Goal: Task Accomplishment & Management: Complete application form

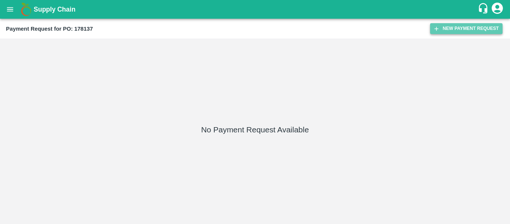
click at [477, 31] on button "New Payment Request" at bounding box center [466, 28] width 72 height 11
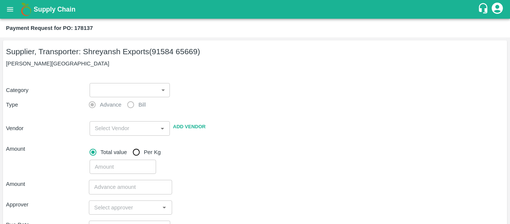
click at [101, 93] on body "Supply Chain Payment Request for PO: 178137 Supplier, Transporter: Shreyansh Ex…" at bounding box center [255, 112] width 510 height 224
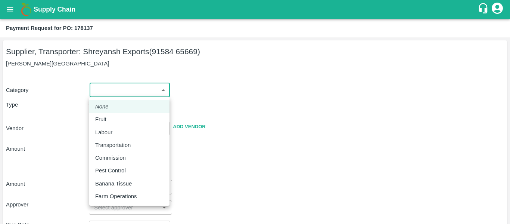
click at [110, 117] on div "Fruit" at bounding box center [129, 119] width 68 height 8
type input "1"
type input "[PERSON_NAME] Exports - 91584 65669(Supplier, Transporter)"
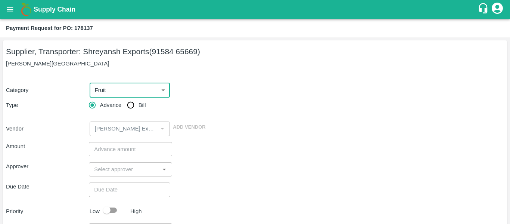
click at [125, 110] on input "Bill" at bounding box center [130, 104] width 15 height 15
radio input "true"
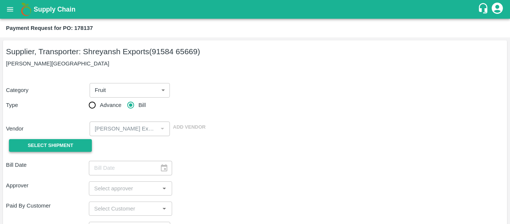
click at [62, 143] on span "Select Shipment" at bounding box center [51, 145] width 46 height 9
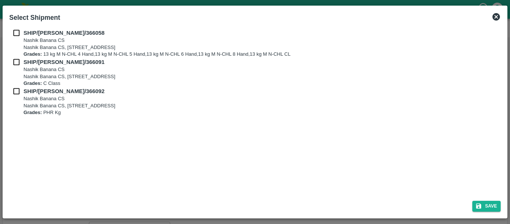
click at [16, 35] on input "checkbox" at bounding box center [16, 33] width 14 height 8
checkbox input "true"
click at [19, 58] on input "checkbox" at bounding box center [16, 62] width 14 height 8
checkbox input "true"
click at [17, 88] on input "checkbox" at bounding box center [16, 91] width 14 height 8
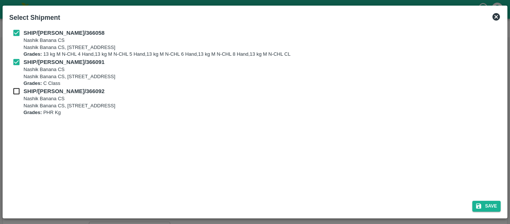
checkbox input "true"
click at [492, 206] on button "Save" at bounding box center [486, 205] width 28 height 11
type input "[DATE]"
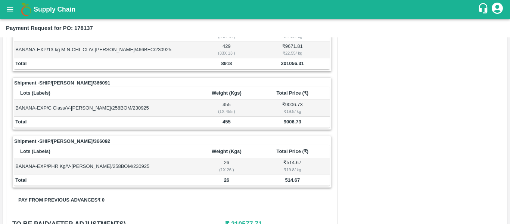
scroll to position [338, 0]
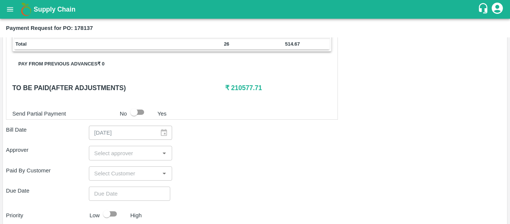
click at [132, 151] on input "input" at bounding box center [124, 153] width 66 height 10
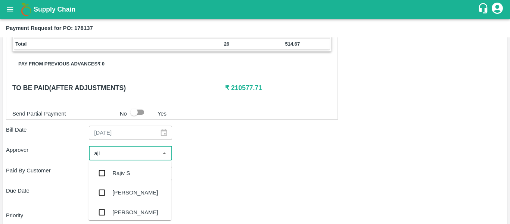
type input "ajit"
click at [133, 171] on div "[PERSON_NAME]" at bounding box center [135, 173] width 46 height 8
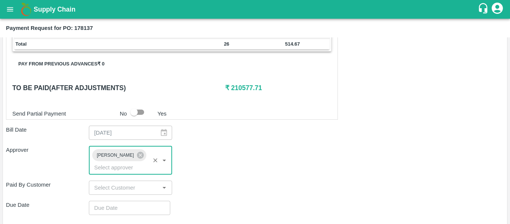
type input "DD/MM/YYYY hh:mm aa"
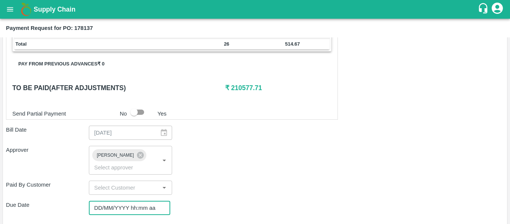
click at [134, 200] on input "DD/MM/YYYY hh:mm aa" at bounding box center [127, 207] width 76 height 14
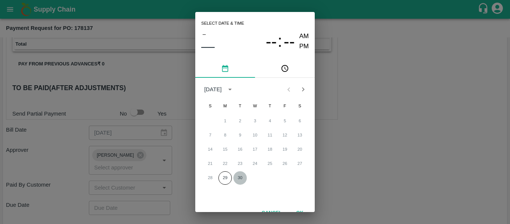
click at [238, 176] on button "30" at bounding box center [239, 177] width 13 height 13
type input "[DATE] 12:00 AM"
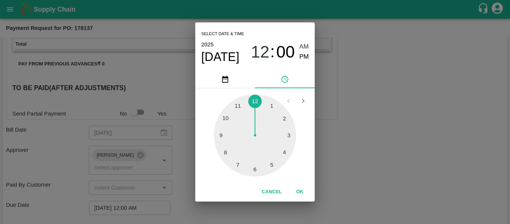
click at [351, 158] on div "Select date & time [DATE] 12 : 00 AM PM 1 2 3 4 5 6 7 8 9 10 11 12 Cancel OK" at bounding box center [255, 112] width 510 height 224
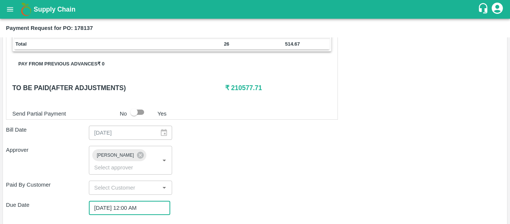
scroll to position [421, 0]
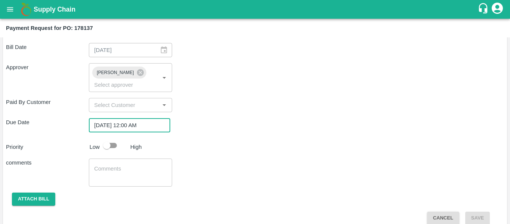
click at [106, 138] on input "checkbox" at bounding box center [106, 145] width 43 height 14
checkbox input "true"
click at [122, 168] on textarea at bounding box center [130, 173] width 72 height 16
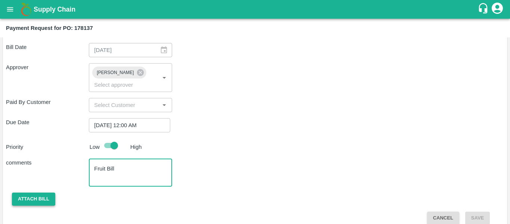
type textarea "Fruit Bill"
click at [41, 193] on button "Attach bill" at bounding box center [33, 198] width 43 height 13
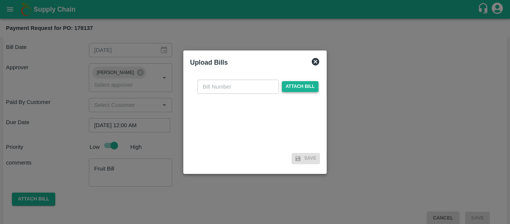
click at [303, 90] on span "Attach bill" at bounding box center [300, 86] width 37 height 11
click at [0, 0] on input "Attach bill" at bounding box center [0, 0] width 0 height 0
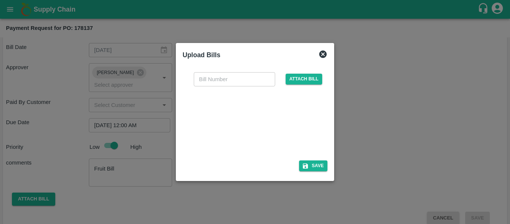
click at [257, 115] on div at bounding box center [253, 121] width 112 height 40
click at [204, 77] on input "text" at bounding box center [234, 79] width 81 height 14
type input "SE/25-26/1558"
click at [312, 166] on button "Save" at bounding box center [313, 165] width 28 height 11
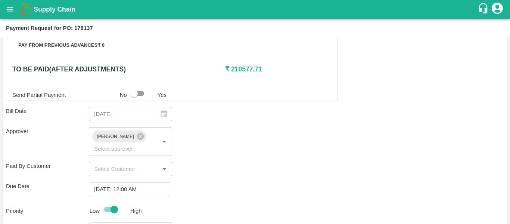
scroll to position [460, 0]
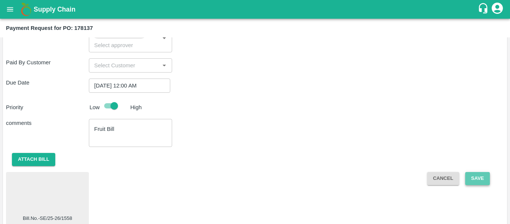
click at [468, 172] on button "Save" at bounding box center [477, 178] width 25 height 13
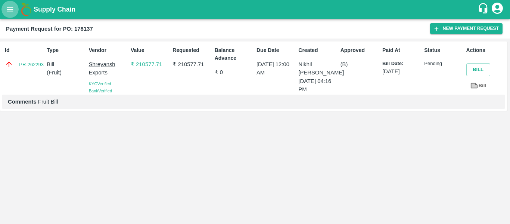
click at [11, 12] on icon "open drawer" at bounding box center [10, 9] width 8 height 8
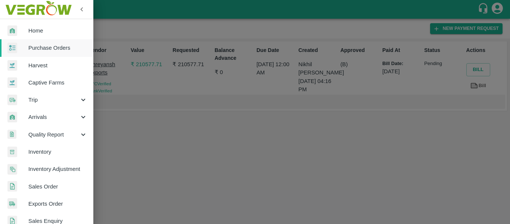
click at [51, 51] on span "Purchase Orders" at bounding box center [57, 48] width 59 height 8
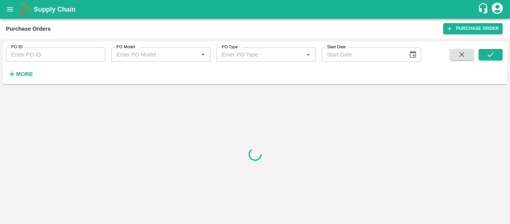
click at [47, 53] on input "PO ID" at bounding box center [55, 54] width 99 height 14
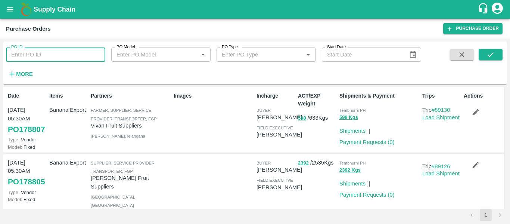
paste input "178149"
type input "178149"
click at [496, 56] on button "submit" at bounding box center [490, 54] width 24 height 11
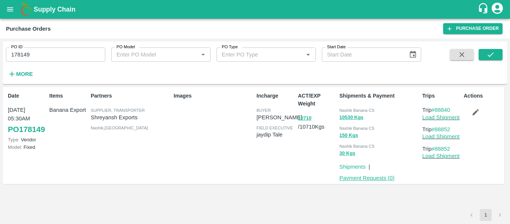
click at [373, 178] on link "Payment Requests ( 0 )" at bounding box center [366, 178] width 55 height 6
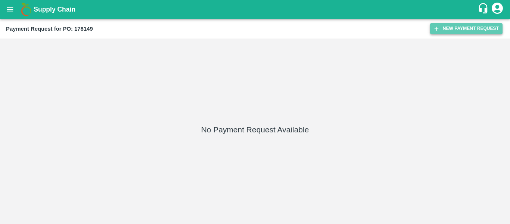
click at [464, 29] on button "New Payment Request" at bounding box center [466, 28] width 72 height 11
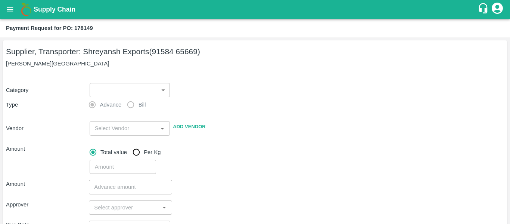
click at [115, 85] on body "Supply Chain Payment Request for PO: 178149 Supplier, Transporter: Shreyansh Ex…" at bounding box center [255, 112] width 510 height 224
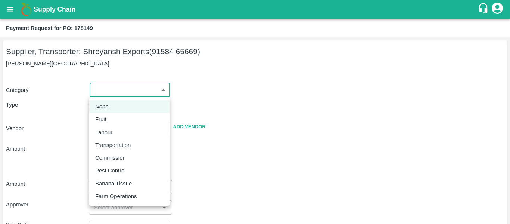
click at [112, 125] on li "Fruit" at bounding box center [129, 119] width 80 height 13
type input "1"
type input "[PERSON_NAME] Exports - 91584 65669(Supplier, Transporter)"
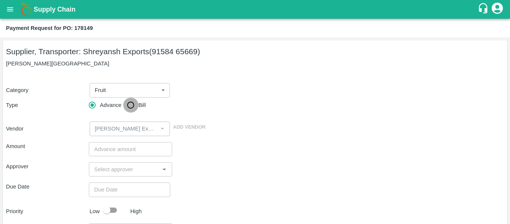
click at [129, 109] on input "Bill" at bounding box center [130, 104] width 15 height 15
radio input "true"
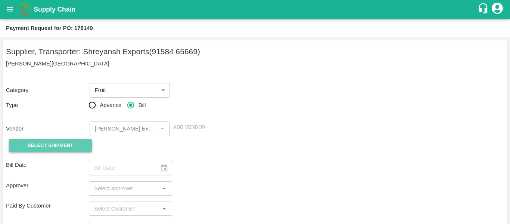
click at [74, 141] on button "Select Shipment" at bounding box center [50, 145] width 83 height 13
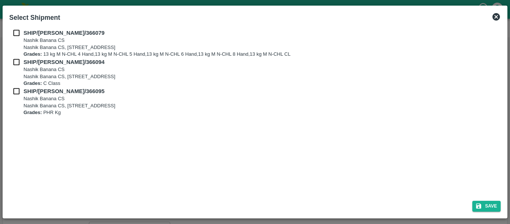
click at [14, 30] on input "checkbox" at bounding box center [16, 33] width 14 height 8
checkbox input "true"
click at [19, 58] on input "checkbox" at bounding box center [16, 62] width 14 height 8
checkbox input "true"
click at [19, 90] on input "checkbox" at bounding box center [16, 91] width 14 height 8
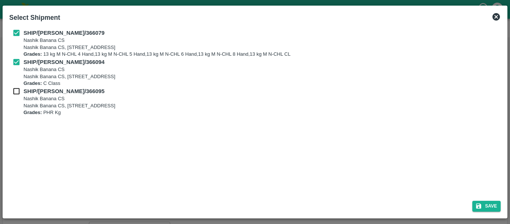
checkbox input "true"
click at [480, 204] on icon "submit" at bounding box center [478, 205] width 5 height 5
type input "24/09/2025"
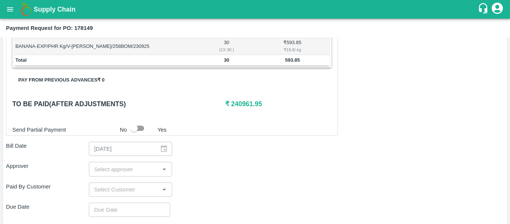
scroll to position [322, 0]
click at [121, 166] on input "input" at bounding box center [124, 168] width 66 height 10
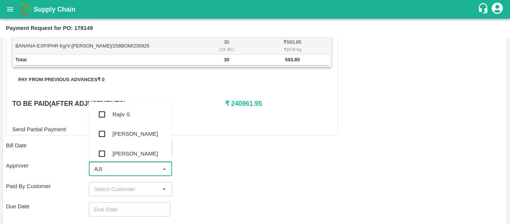
type input "AJIT"
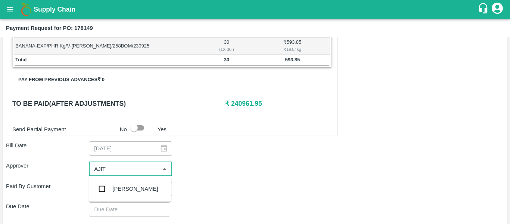
click at [130, 191] on div "[PERSON_NAME]" at bounding box center [135, 188] width 46 height 8
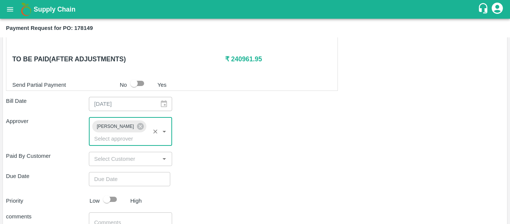
scroll to position [367, 0]
type input "DD/MM/YYYY hh:mm aa"
click at [121, 171] on input "DD/MM/YYYY hh:mm aa" at bounding box center [127, 178] width 76 height 14
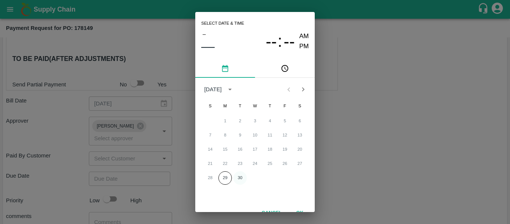
click at [242, 178] on button "30" at bounding box center [239, 177] width 13 height 13
type input "[DATE] 12:00 AM"
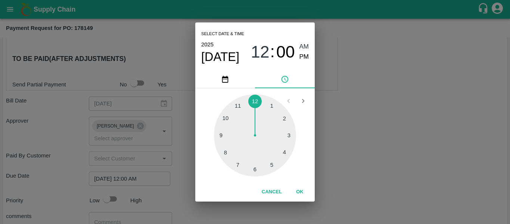
click at [383, 160] on div "Select date & time [DATE] 12 : 00 AM PM 1 2 3 4 5 6 7 8 9 10 11 12 Cancel OK" at bounding box center [255, 112] width 510 height 224
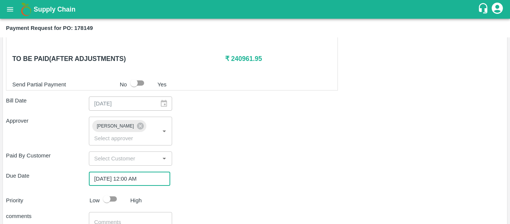
scroll to position [421, 0]
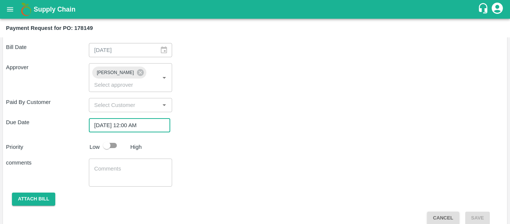
click at [111, 138] on input "checkbox" at bounding box center [106, 145] width 43 height 14
checkbox input "true"
click at [112, 171] on div "x ​" at bounding box center [130, 172] width 83 height 28
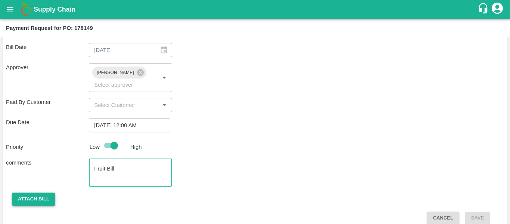
type textarea "Fruit Bill"
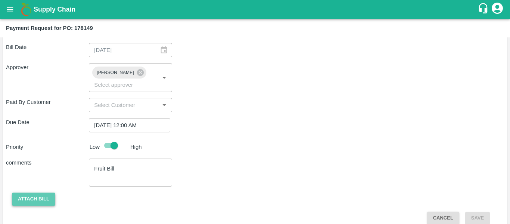
click at [40, 192] on button "Attach bill" at bounding box center [33, 198] width 43 height 13
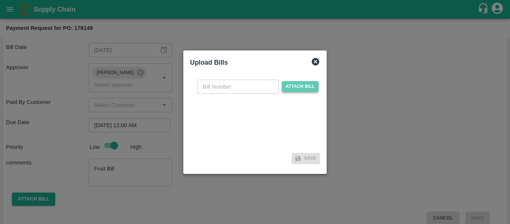
click at [302, 87] on span "Attach bill" at bounding box center [300, 86] width 37 height 11
click at [0, 0] on input "Attach bill" at bounding box center [0, 0] width 0 height 0
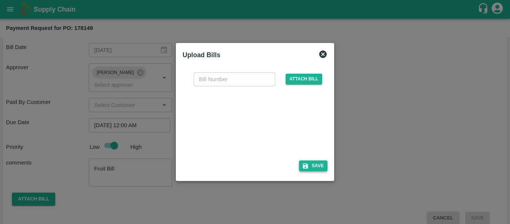
click at [319, 166] on button "Save" at bounding box center [313, 165] width 28 height 11
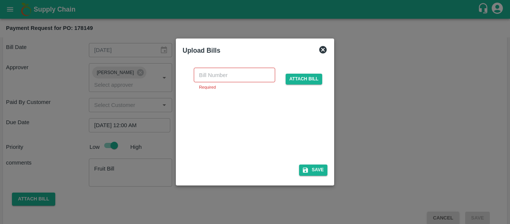
click at [276, 125] on div at bounding box center [253, 125] width 112 height 40
click at [220, 75] on input "text" at bounding box center [234, 75] width 81 height 14
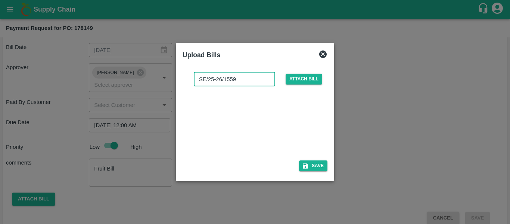
type input "SE/25-26/1559"
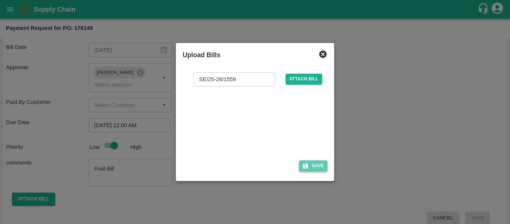
click at [303, 168] on icon "button" at bounding box center [305, 165] width 5 height 5
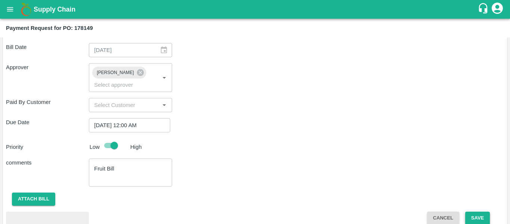
click at [470, 211] on button "Save" at bounding box center [477, 217] width 25 height 13
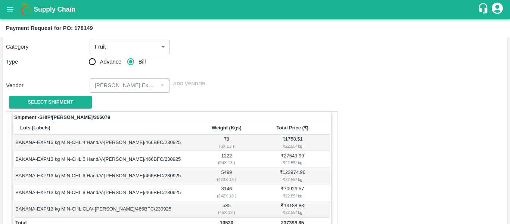
scroll to position [0, 0]
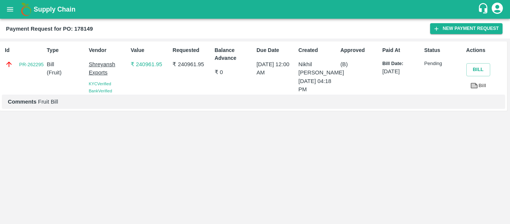
click at [10, 9] on icon "open drawer" at bounding box center [10, 9] width 8 height 8
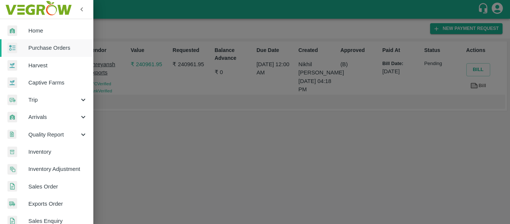
click at [51, 46] on span "Purchase Orders" at bounding box center [57, 48] width 59 height 8
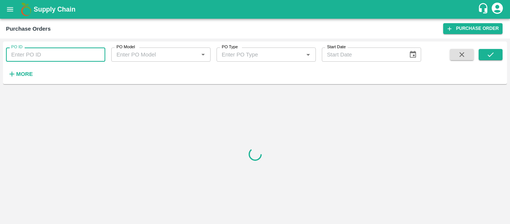
click at [26, 60] on input "PO ID" at bounding box center [55, 54] width 99 height 14
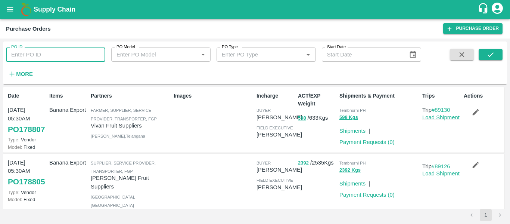
paste input "178154"
type input "178154"
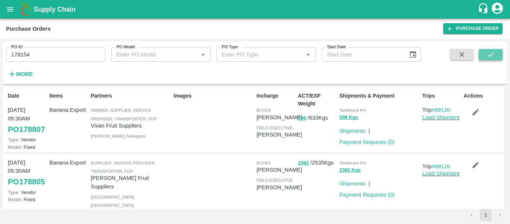
click at [488, 54] on icon "submit" at bounding box center [490, 54] width 8 height 8
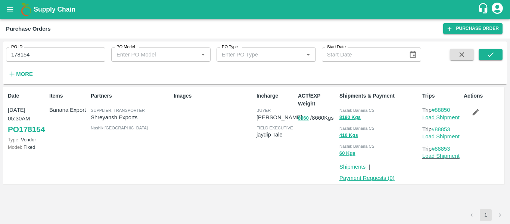
click at [371, 176] on link "Payment Requests ( 0 )" at bounding box center [366, 178] width 55 height 6
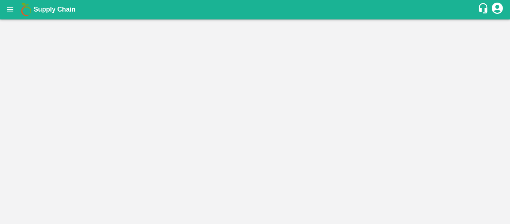
click at [453, 28] on main at bounding box center [255, 121] width 510 height 205
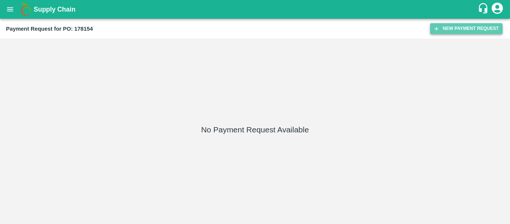
click at [468, 34] on button "New Payment Request" at bounding box center [466, 28] width 72 height 11
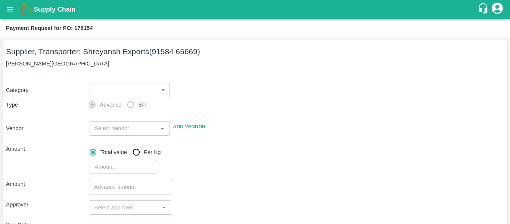
click at [104, 90] on body "Supply Chain Payment Request for PO: 178154 Supplier, Transporter: Shreyansh Ex…" at bounding box center [255, 112] width 510 height 224
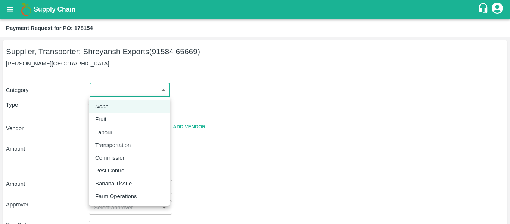
click at [105, 118] on p "Fruit" at bounding box center [100, 119] width 11 height 8
type input "1"
type input "[PERSON_NAME] Exports - 91584 65669(Supplier, Transporter)"
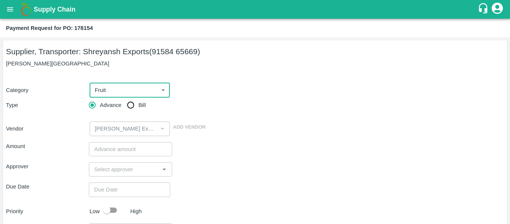
click at [137, 107] on input "Bill" at bounding box center [130, 104] width 15 height 15
radio input "true"
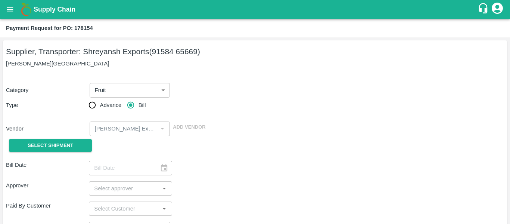
click at [53, 153] on div "Select Shipment" at bounding box center [47, 145] width 83 height 19
click at [55, 146] on span "Select Shipment" at bounding box center [51, 145] width 46 height 9
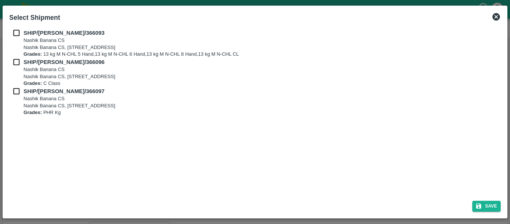
click at [16, 33] on input "checkbox" at bounding box center [16, 33] width 14 height 8
checkbox input "true"
click at [18, 58] on input "checkbox" at bounding box center [16, 62] width 14 height 8
checkbox input "true"
click at [19, 93] on input "checkbox" at bounding box center [16, 91] width 14 height 8
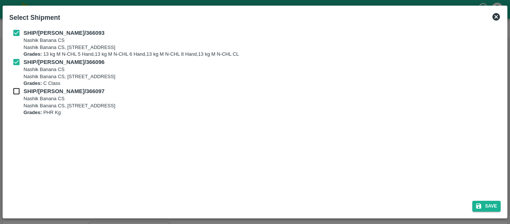
checkbox input "true"
click at [490, 204] on button "Save" at bounding box center [486, 205] width 28 height 11
type input "[DATE]"
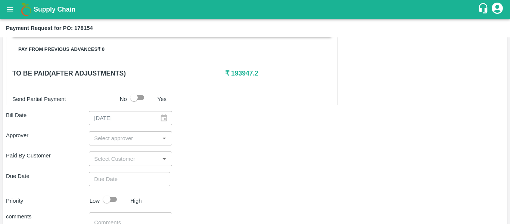
scroll to position [337, 0]
click at [102, 139] on input "input" at bounding box center [124, 138] width 66 height 10
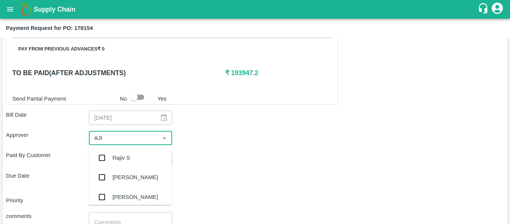
type input "AJIT"
click at [113, 162] on div "[PERSON_NAME]" at bounding box center [129, 157] width 83 height 19
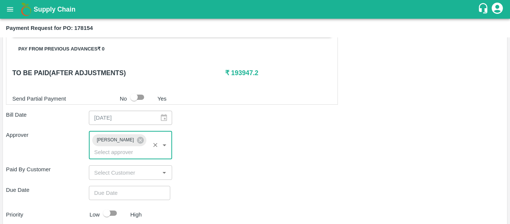
type input "DD/MM/YYYY hh:mm aa"
click at [120, 185] on input "DD/MM/YYYY hh:mm aa" at bounding box center [127, 192] width 76 height 14
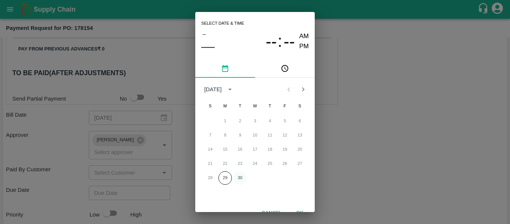
click at [238, 177] on button "30" at bounding box center [239, 177] width 13 height 13
type input "[DATE] 12:00 AM"
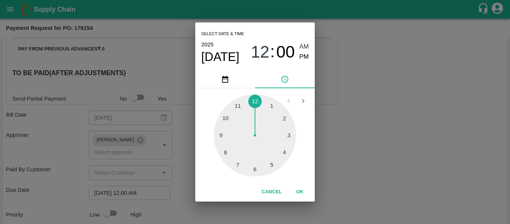
click at [360, 173] on div "Select date & time [DATE] 12 : 00 AM PM 1 2 3 4 5 6 7 8 9 10 11 12 Cancel OK" at bounding box center [255, 112] width 510 height 224
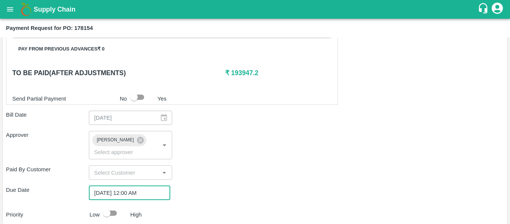
click at [110, 206] on input "checkbox" at bounding box center [106, 213] width 43 height 14
checkbox input "true"
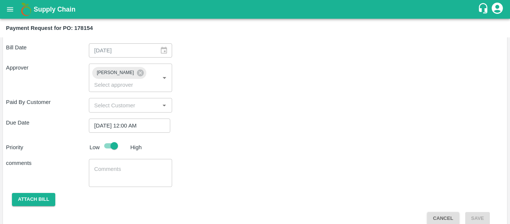
click at [107, 168] on textarea at bounding box center [130, 173] width 72 height 16
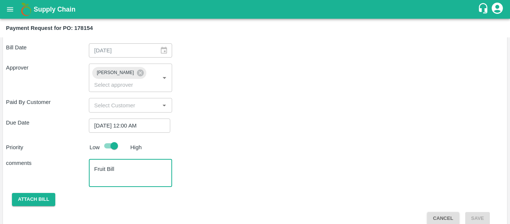
scroll to position [333, 0]
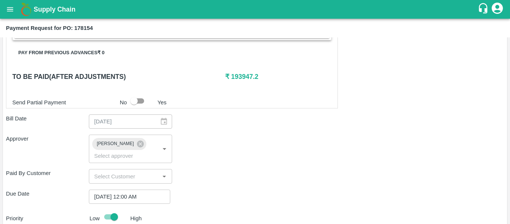
type textarea "Fruit Bill"
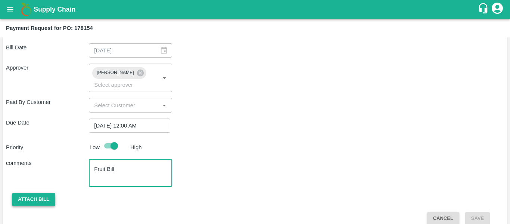
click at [46, 193] on button "Attach bill" at bounding box center [33, 199] width 43 height 13
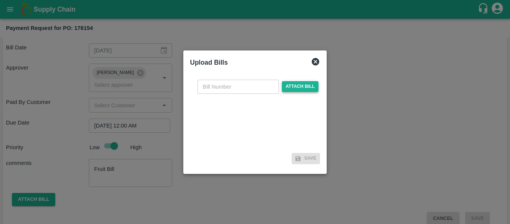
click at [293, 90] on span "Attach bill" at bounding box center [300, 86] width 37 height 11
click at [0, 0] on input "Attach bill" at bounding box center [0, 0] width 0 height 0
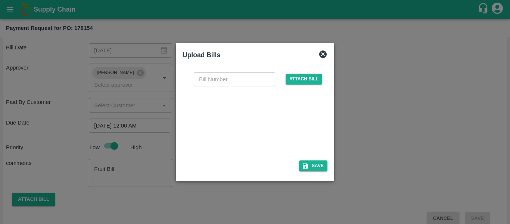
click at [284, 132] on div at bounding box center [253, 121] width 112 height 40
click at [227, 76] on input "text" at bounding box center [234, 79] width 81 height 14
type input "SE/25-26/1560"
click at [311, 163] on button "Save" at bounding box center [313, 165] width 28 height 11
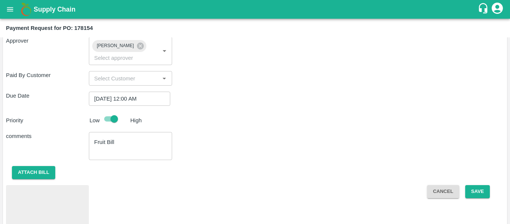
scroll to position [443, 0]
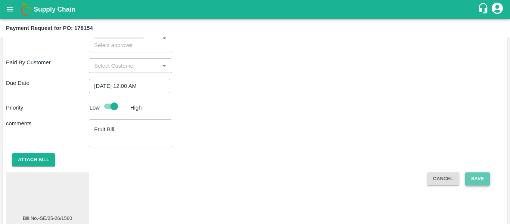
click at [472, 172] on button "Save" at bounding box center [477, 178] width 25 height 13
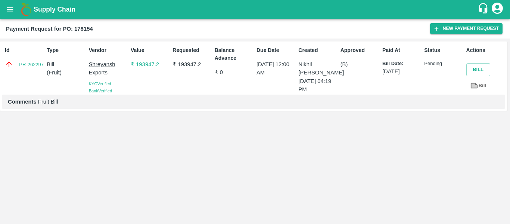
click at [7, 9] on icon "open drawer" at bounding box center [10, 9] width 8 height 8
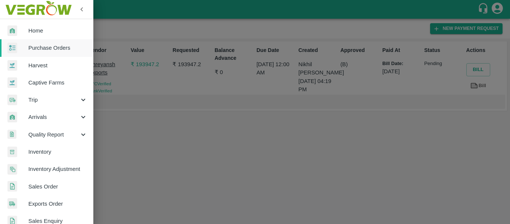
click at [48, 47] on span "Purchase Orders" at bounding box center [57, 48] width 59 height 8
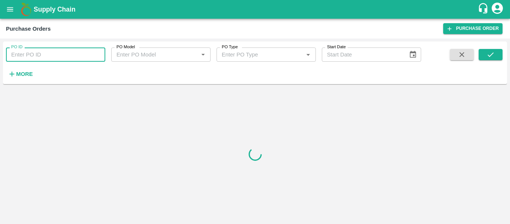
click at [20, 54] on input "PO ID" at bounding box center [55, 54] width 99 height 14
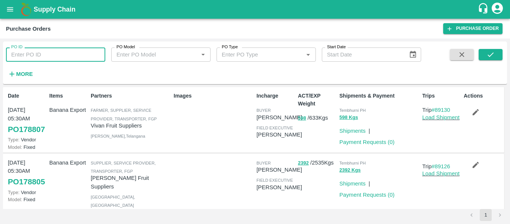
paste input "178146"
type input "178146"
click at [486, 57] on icon "submit" at bounding box center [490, 54] width 8 height 8
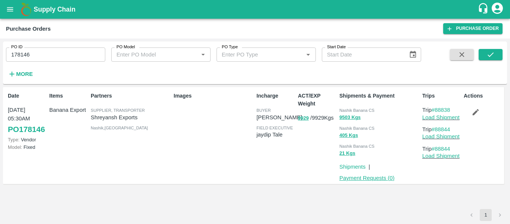
click at [381, 178] on link "Payment Requests ( 0 )" at bounding box center [366, 178] width 55 height 6
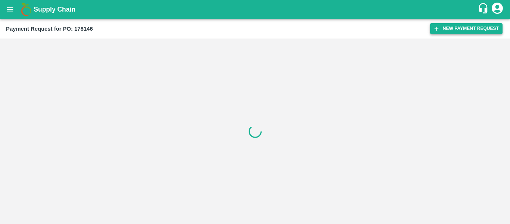
click at [462, 32] on button "New Payment Request" at bounding box center [466, 28] width 72 height 11
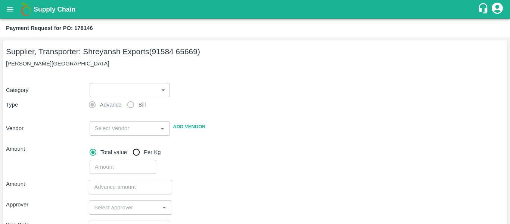
click at [112, 93] on body "Supply Chain Payment Request for PO: 178146 Supplier, Transporter: [PERSON_NAME…" at bounding box center [255, 112] width 510 height 224
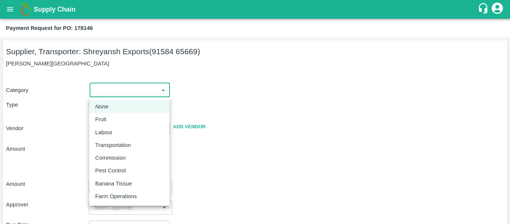
click at [111, 119] on div "Fruit" at bounding box center [129, 119] width 68 height 8
type input "1"
type input "[PERSON_NAME] Exports - 91584 65669(Supplier, Transporter)"
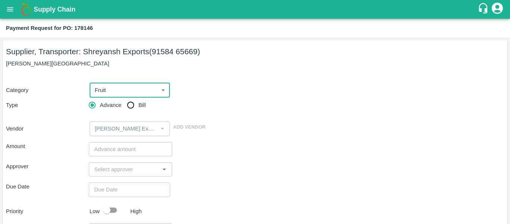
click at [128, 110] on input "Bill" at bounding box center [130, 104] width 15 height 15
radio input "true"
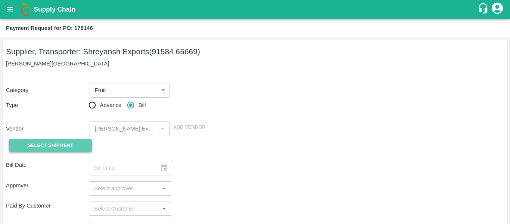
click at [69, 142] on span "Select Shipment" at bounding box center [51, 145] width 46 height 9
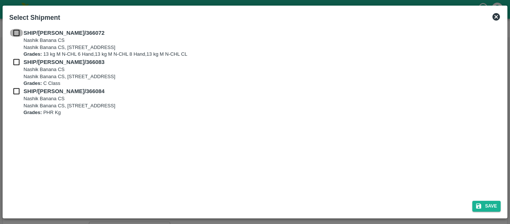
click at [17, 32] on input "checkbox" at bounding box center [16, 33] width 14 height 8
checkbox input "true"
click at [19, 62] on input "checkbox" at bounding box center [16, 62] width 14 height 8
checkbox input "true"
click at [19, 91] on input "checkbox" at bounding box center [16, 91] width 14 height 8
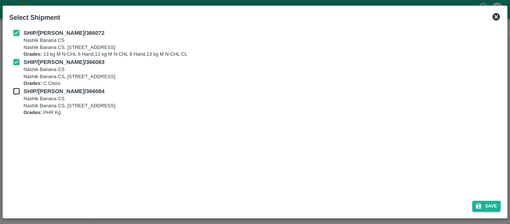
checkbox input "true"
click at [481, 204] on icon "submit" at bounding box center [478, 205] width 5 height 5
type input "[DATE]"
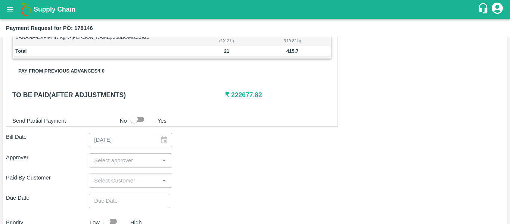
scroll to position [298, 0]
click at [129, 156] on input "input" at bounding box center [124, 160] width 66 height 10
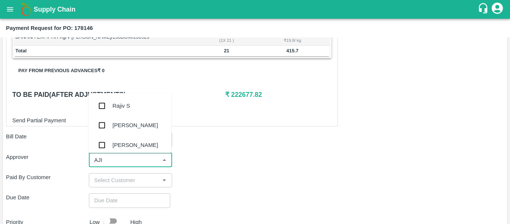
type input "AJIT"
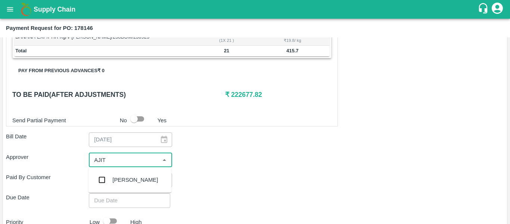
click at [131, 174] on div "[PERSON_NAME]" at bounding box center [129, 179] width 83 height 19
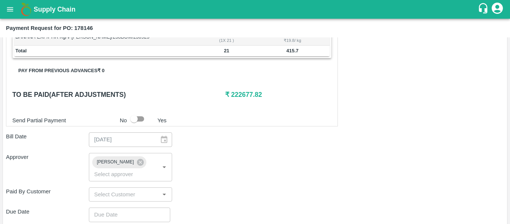
click at [133, 196] on div "Shipment - SHIP/NASH/366072 Lots (Labels) Weight (Kgs) Total Price (₹) BANANA-E…" at bounding box center [255, 84] width 498 height 457
type input "DD/MM/YYYY hh:mm aa"
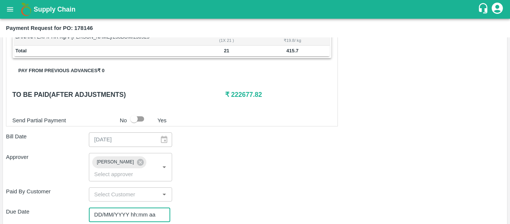
click at [138, 207] on input "DD/MM/YYYY hh:mm aa" at bounding box center [127, 214] width 76 height 14
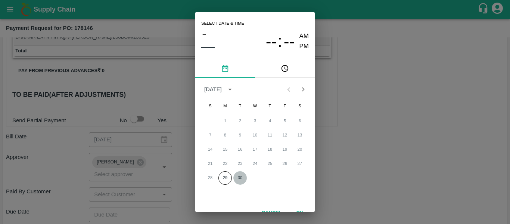
click at [240, 176] on button "30" at bounding box center [239, 177] width 13 height 13
type input "[DATE] 12:00 AM"
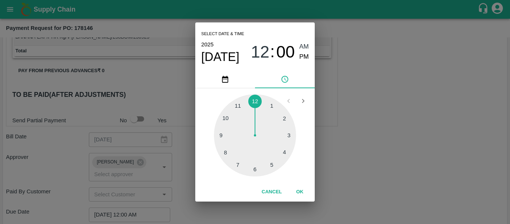
click at [349, 173] on div "Select date & time [DATE] 12 : 00 AM PM 1 2 3 4 5 6 7 8 9 10 11 12 Cancel OK" at bounding box center [255, 112] width 510 height 224
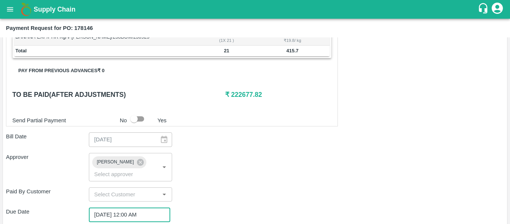
scroll to position [387, 0]
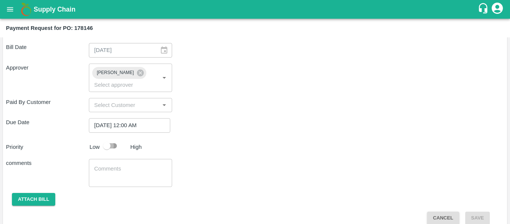
click at [112, 138] on input "checkbox" at bounding box center [106, 145] width 43 height 14
checkbox input "true"
click at [121, 165] on textarea at bounding box center [130, 173] width 72 height 16
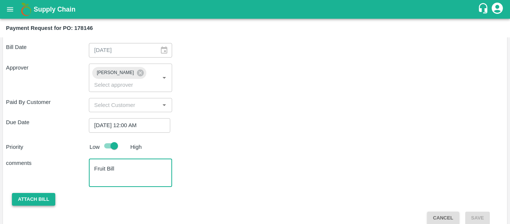
type textarea "Fruit Bill"
click at [15, 193] on button "Attach bill" at bounding box center [33, 199] width 43 height 13
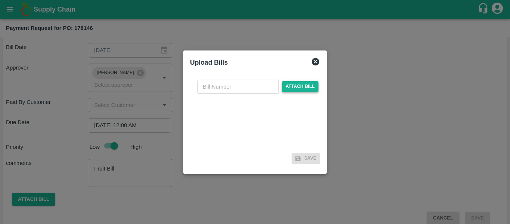
click at [302, 83] on span "Attach bill" at bounding box center [300, 86] width 37 height 11
click at [0, 0] on input "Attach bill" at bounding box center [0, 0] width 0 height 0
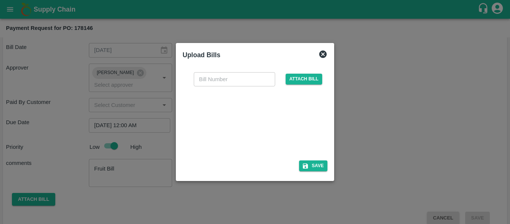
click at [246, 131] on div at bounding box center [253, 121] width 112 height 40
click at [216, 84] on input "text" at bounding box center [234, 79] width 81 height 14
type input "SE/25-26/1561"
click at [320, 164] on button "Save" at bounding box center [313, 165] width 28 height 11
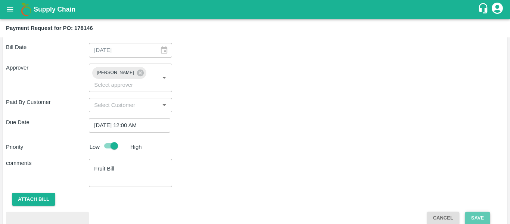
click at [477, 211] on button "Save" at bounding box center [477, 217] width 25 height 13
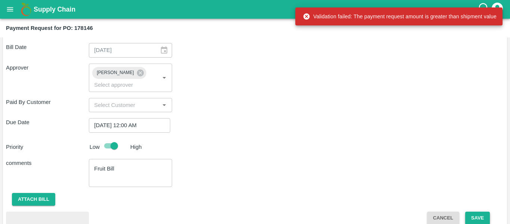
click at [475, 211] on button "Save" at bounding box center [477, 217] width 25 height 13
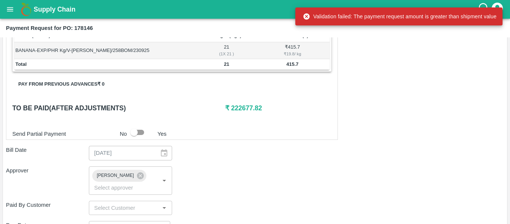
scroll to position [284, 0]
click at [143, 131] on input "checkbox" at bounding box center [134, 132] width 43 height 14
checkbox input "true"
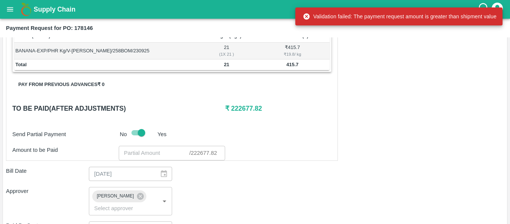
click at [142, 154] on input "number" at bounding box center [154, 153] width 71 height 14
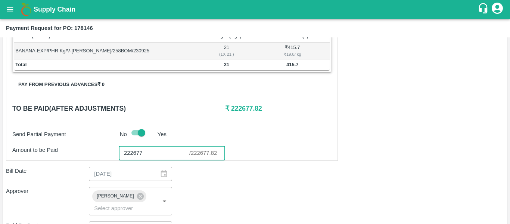
scroll to position [447, 0]
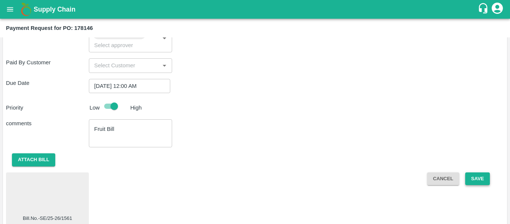
type input "222677"
click at [477, 172] on button "Save" at bounding box center [477, 178] width 25 height 13
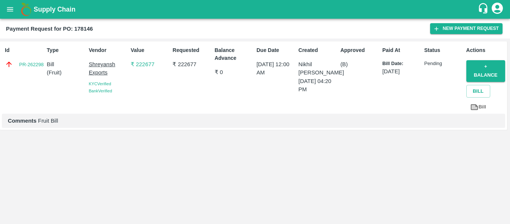
click at [9, 14] on button "open drawer" at bounding box center [9, 9] width 17 height 17
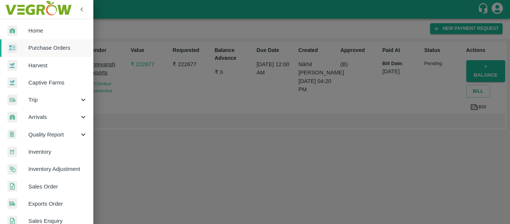
click at [45, 47] on span "Purchase Orders" at bounding box center [57, 48] width 59 height 8
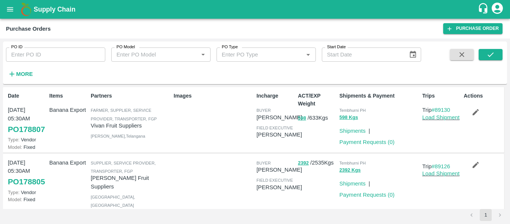
click at [48, 60] on input "PO ID" at bounding box center [55, 54] width 99 height 14
paste input "178148"
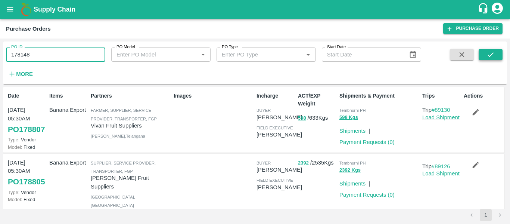
type input "178148"
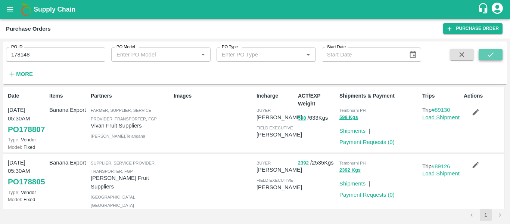
click at [493, 50] on button "submit" at bounding box center [490, 54] width 24 height 11
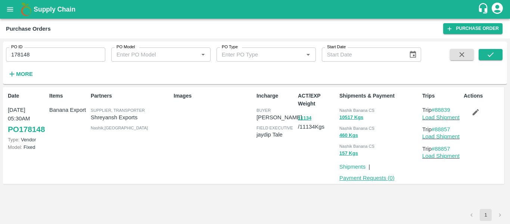
click at [360, 179] on link "Payment Requests ( 0 )" at bounding box center [366, 178] width 55 height 6
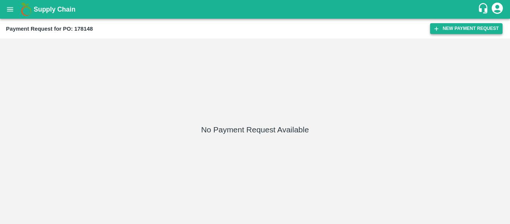
click at [443, 28] on button "New Payment Request" at bounding box center [466, 28] width 72 height 11
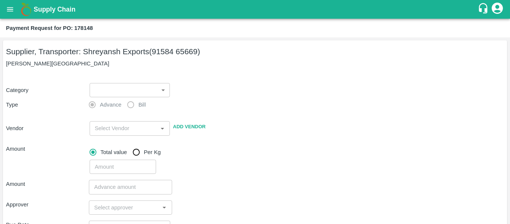
click at [117, 90] on body "Supply Chain Payment Request for PO: 178148 Supplier, Transporter: [PERSON_NAME…" at bounding box center [255, 112] width 510 height 224
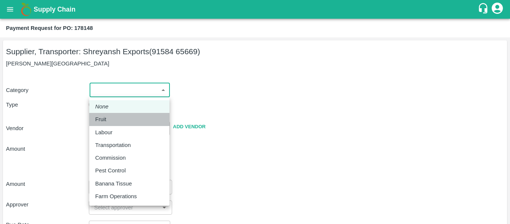
click at [103, 122] on p "Fruit" at bounding box center [100, 119] width 11 height 8
type input "1"
type input "[PERSON_NAME] Exports - 91584 65669(Supplier, Transporter)"
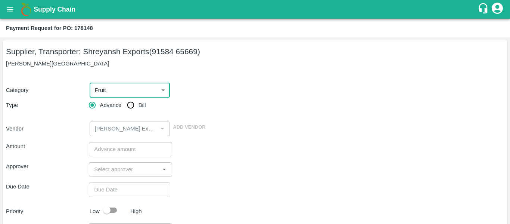
click at [128, 110] on input "Bill" at bounding box center [130, 104] width 15 height 15
radio input "true"
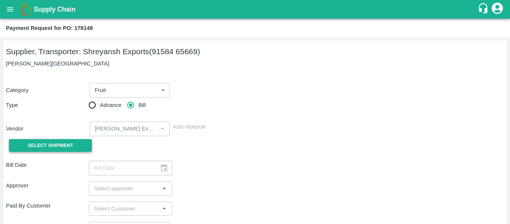
click at [76, 142] on button "Select Shipment" at bounding box center [50, 145] width 83 height 13
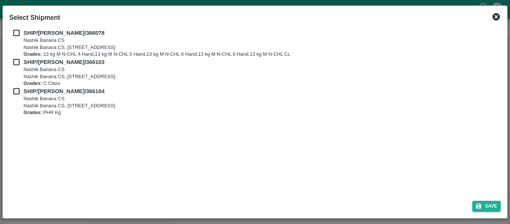
click at [16, 34] on input "checkbox" at bounding box center [16, 33] width 14 height 8
checkbox input "true"
click at [18, 59] on input "checkbox" at bounding box center [16, 62] width 14 height 8
checkbox input "true"
click at [21, 87] on input "checkbox" at bounding box center [16, 91] width 14 height 8
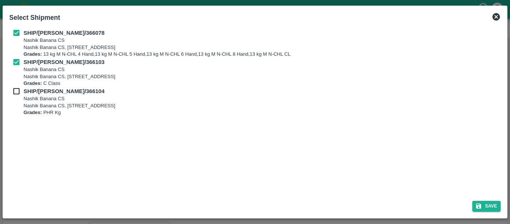
checkbox input "true"
click at [488, 206] on button "Save" at bounding box center [486, 205] width 28 height 11
type input "[DATE]"
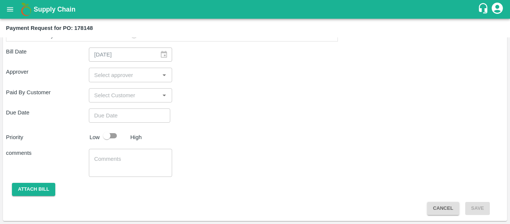
scroll to position [416, 0]
click at [104, 69] on div "​" at bounding box center [130, 75] width 83 height 14
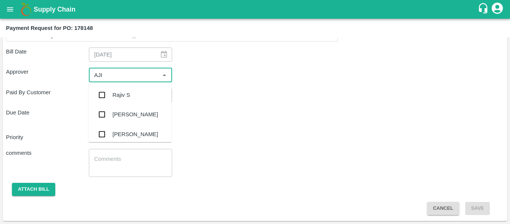
type input "AJIT"
click at [120, 94] on div "[PERSON_NAME]" at bounding box center [135, 95] width 46 height 8
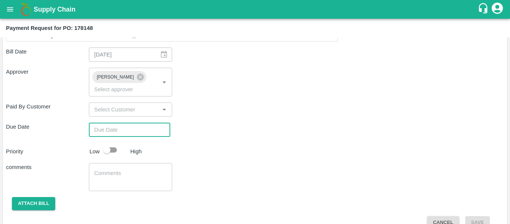
type input "DD/MM/YYYY hh:mm aa"
click at [123, 122] on input "DD/MM/YYYY hh:mm aa" at bounding box center [127, 129] width 76 height 14
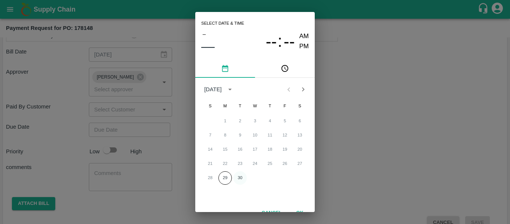
click at [240, 177] on button "30" at bounding box center [239, 177] width 13 height 13
type input "[DATE] 12:00 AM"
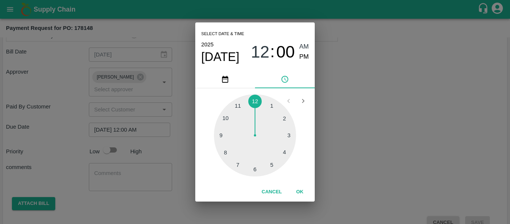
click at [355, 148] on div "Select date & time [DATE] 12 : 00 AM PM 1 2 3 4 5 6 7 8 9 10 11 12 Cancel OK" at bounding box center [255, 112] width 510 height 224
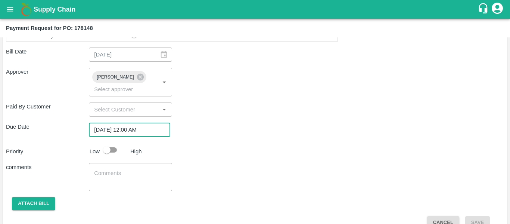
click at [112, 143] on input "checkbox" at bounding box center [106, 150] width 43 height 14
checkbox input "true"
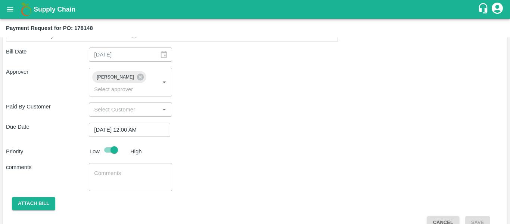
click at [123, 171] on textarea at bounding box center [130, 177] width 72 height 16
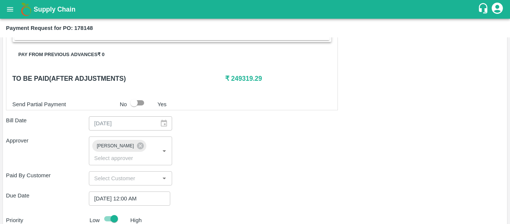
scroll to position [347, 0]
type textarea "Fruit Bill"
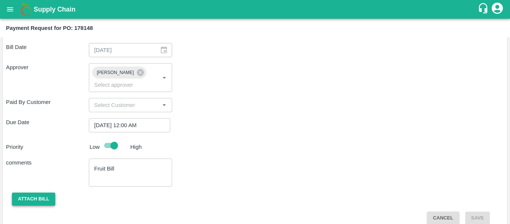
click at [29, 194] on button "Attach bill" at bounding box center [33, 198] width 43 height 13
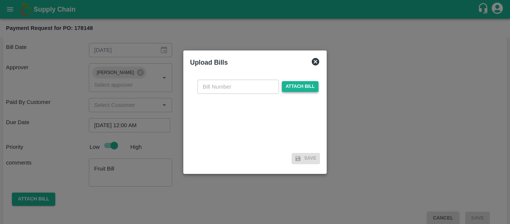
click at [294, 88] on span "Attach bill" at bounding box center [300, 86] width 37 height 11
click at [0, 0] on input "Attach bill" at bounding box center [0, 0] width 0 height 0
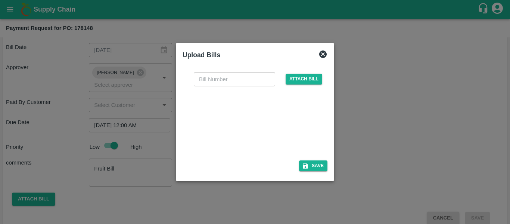
click at [244, 130] on div at bounding box center [253, 121] width 112 height 40
click at [200, 79] on input "text" at bounding box center [234, 79] width 81 height 14
type input "SE/25-26/1562"
click at [314, 164] on button "Save" at bounding box center [313, 165] width 28 height 11
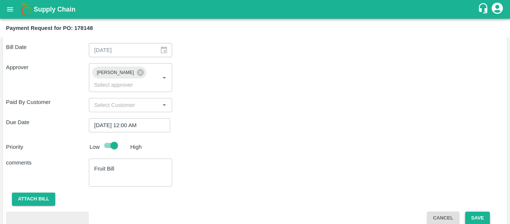
click at [473, 211] on button "Save" at bounding box center [477, 217] width 25 height 13
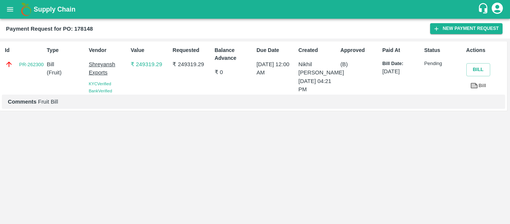
click at [11, 9] on icon "open drawer" at bounding box center [10, 9] width 8 height 8
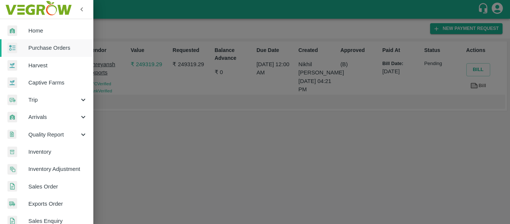
click at [67, 44] on span "Purchase Orders" at bounding box center [57, 48] width 59 height 8
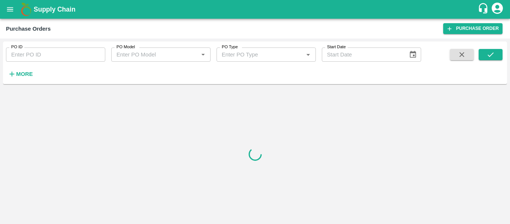
click at [40, 51] on input "PO ID" at bounding box center [55, 54] width 99 height 14
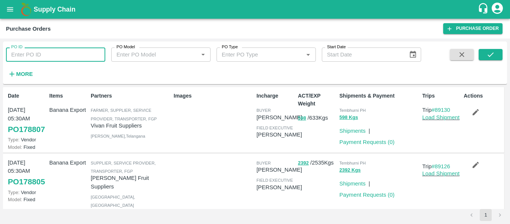
paste input "178251"
type input "178251"
click at [483, 56] on button "submit" at bounding box center [490, 54] width 24 height 11
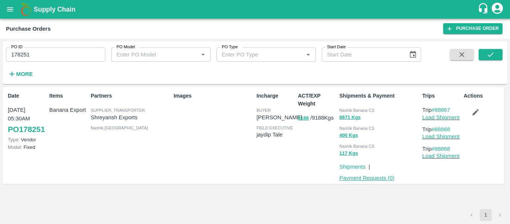
click at [379, 175] on link "Payment Requests ( 0 )" at bounding box center [366, 178] width 55 height 6
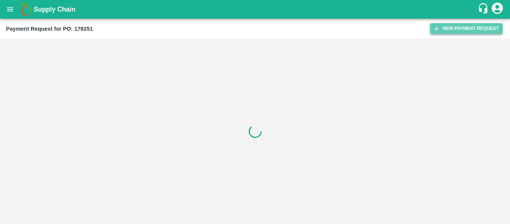
click at [469, 30] on button "New Payment Request" at bounding box center [466, 28] width 72 height 11
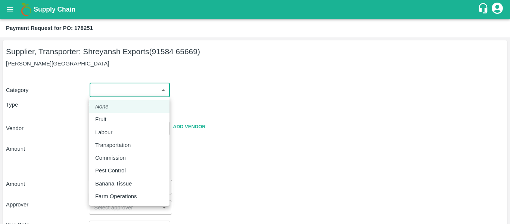
click at [143, 88] on body "Supply Chain Payment Request for PO: 178251 Supplier, Transporter: Shreyansh Ex…" at bounding box center [255, 112] width 510 height 224
click at [106, 118] on div "Fruit" at bounding box center [102, 119] width 15 height 8
type input "1"
type input "[PERSON_NAME] Exports - 91584 65669(Supplier, Transporter)"
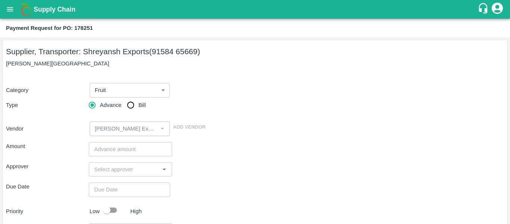
click at [141, 102] on span "Bill" at bounding box center [141, 105] width 7 height 8
click at [138, 102] on input "Bill" at bounding box center [130, 104] width 15 height 15
radio input "true"
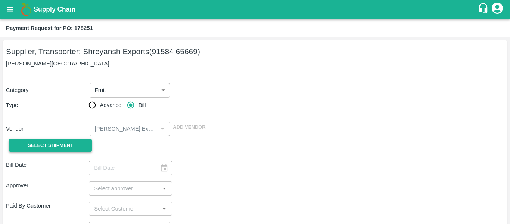
click at [71, 147] on span "Select Shipment" at bounding box center [51, 145] width 46 height 9
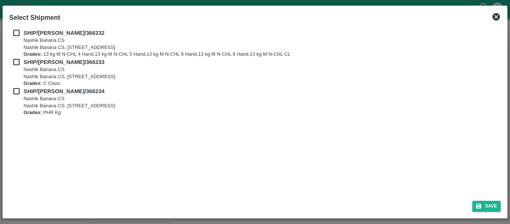
click at [16, 37] on input "checkbox" at bounding box center [16, 33] width 14 height 8
checkbox input "true"
click at [20, 60] on input "checkbox" at bounding box center [16, 62] width 14 height 8
checkbox input "true"
click at [20, 94] on input "checkbox" at bounding box center [16, 91] width 14 height 8
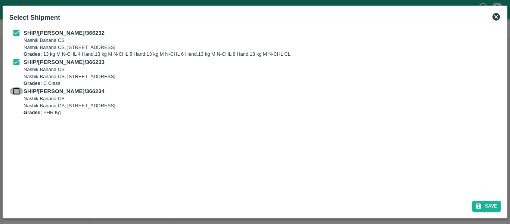
checkbox input "true"
click at [481, 218] on div "Select Shipment SHIP/NASH/366232 Nashik Banana CS Nashik Banana CS, Gat No. 314…" at bounding box center [255, 112] width 505 height 212
click at [484, 207] on button "Save" at bounding box center [486, 205] width 28 height 11
type input "[DATE]"
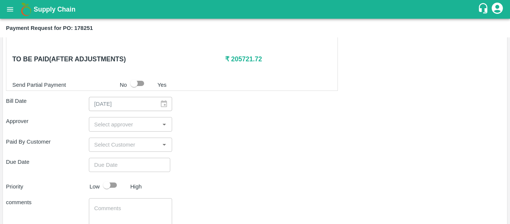
scroll to position [367, 0]
click at [113, 122] on input "input" at bounding box center [124, 124] width 66 height 10
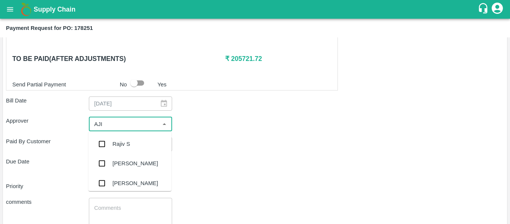
type input "AJIT"
click at [117, 141] on div "[PERSON_NAME]" at bounding box center [135, 144] width 46 height 8
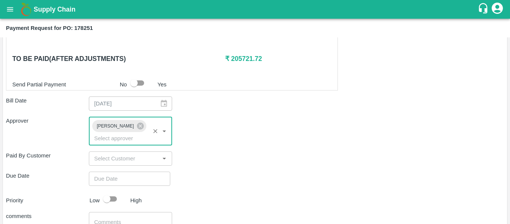
type input "DD/MM/YYYY hh:mm aa"
click at [123, 171] on input "DD/MM/YYYY hh:mm aa" at bounding box center [127, 178] width 76 height 14
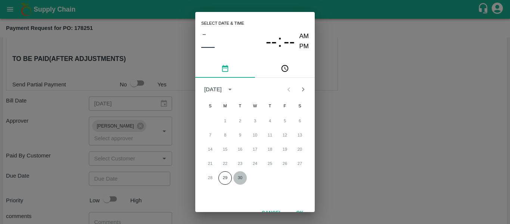
click at [244, 177] on button "30" at bounding box center [239, 177] width 13 height 13
type input "[DATE] 12:00 AM"
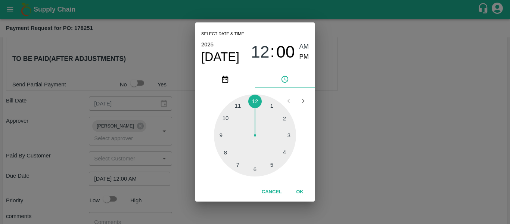
click at [389, 147] on div "Select date & time [DATE] 12 : 00 AM PM 1 2 3 4 5 6 7 8 9 10 11 12 Cancel OK" at bounding box center [255, 112] width 510 height 224
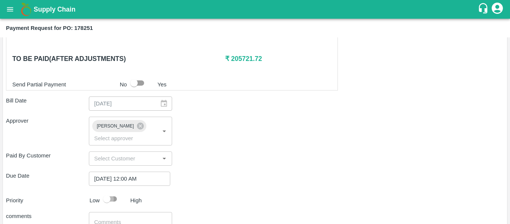
click at [112, 191] on input "checkbox" at bounding box center [106, 198] width 43 height 14
checkbox input "true"
click at [119, 218] on textarea at bounding box center [130, 226] width 72 height 16
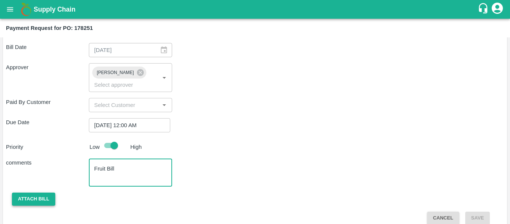
type textarea "Fruit Bill"
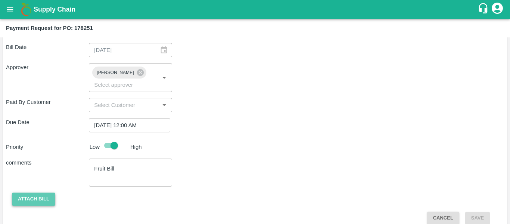
click at [37, 192] on button "Attach bill" at bounding box center [33, 198] width 43 height 13
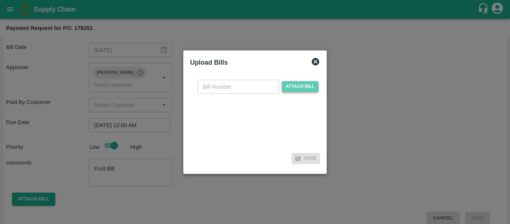
click at [290, 81] on span "Attach bill" at bounding box center [300, 86] width 37 height 11
click at [0, 0] on input "Attach bill" at bounding box center [0, 0] width 0 height 0
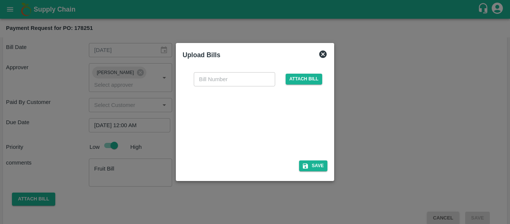
click at [264, 124] on div at bounding box center [253, 121] width 112 height 40
click at [222, 78] on input "text" at bounding box center [234, 79] width 81 height 14
type input "SE/25-26/1563"
click at [316, 163] on button "Save" at bounding box center [313, 165] width 28 height 11
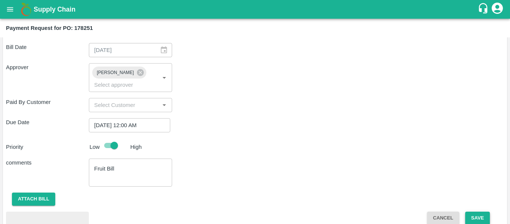
click at [477, 211] on button "Save" at bounding box center [477, 217] width 25 height 13
click at [479, 211] on button "Save" at bounding box center [477, 217] width 25 height 13
click at [475, 211] on button "Save" at bounding box center [477, 217] width 25 height 13
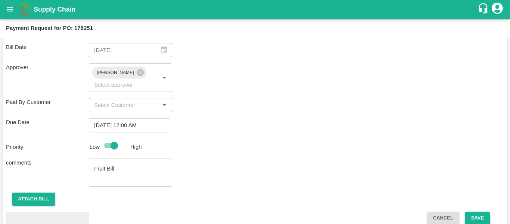
click at [480, 211] on button "Save" at bounding box center [477, 217] width 25 height 13
click at [476, 211] on button "Save" at bounding box center [477, 217] width 25 height 13
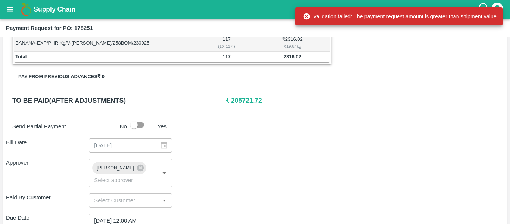
scroll to position [324, 0]
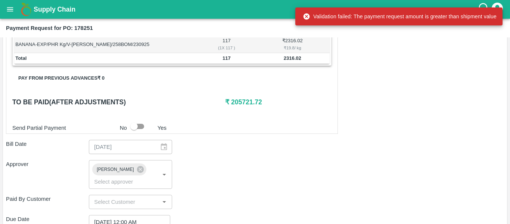
click at [136, 125] on input "checkbox" at bounding box center [134, 126] width 43 height 14
checkbox input "true"
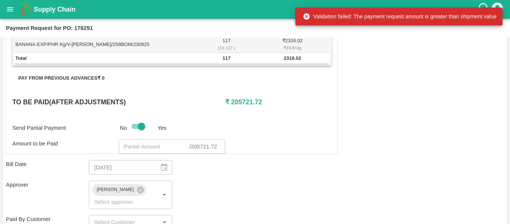
click at [156, 148] on input "number" at bounding box center [154, 146] width 71 height 14
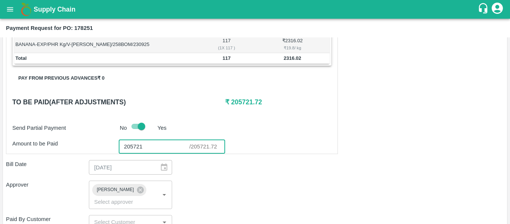
scroll to position [480, 0]
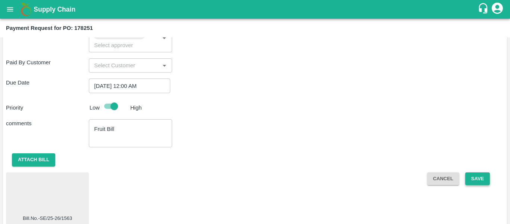
type input "205721"
click at [478, 172] on button "Save" at bounding box center [477, 178] width 25 height 13
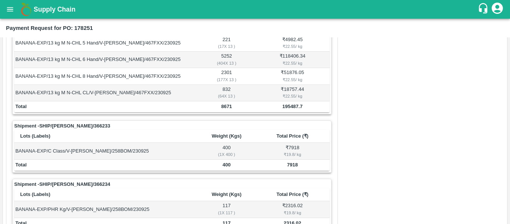
scroll to position [0, 0]
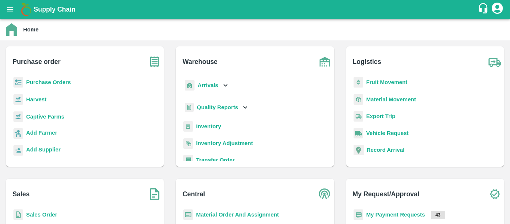
click at [57, 83] on b "Purchase Orders" at bounding box center [48, 82] width 45 height 6
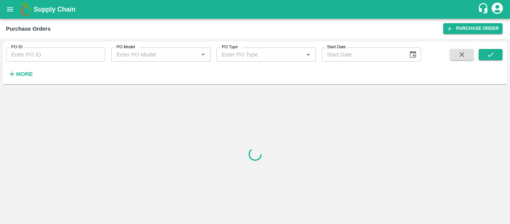
click at [75, 51] on input "PO ID" at bounding box center [55, 54] width 99 height 14
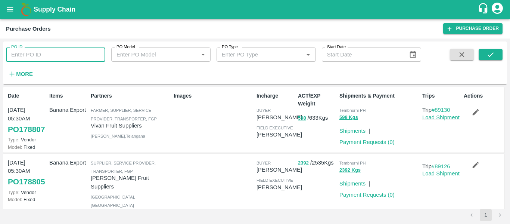
paste input "178251"
type input "178251"
click at [492, 55] on icon "submit" at bounding box center [490, 54] width 8 height 8
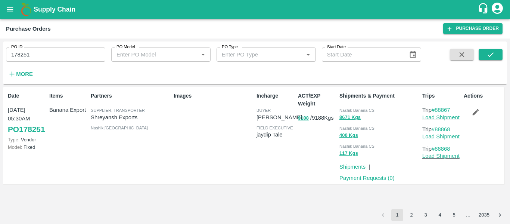
click at [475, 112] on icon "button" at bounding box center [475, 112] width 6 height 6
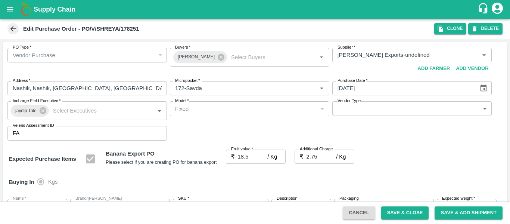
click at [479, 89] on icon "Choose date, selected date is Oct 24, 2025" at bounding box center [483, 88] width 8 height 8
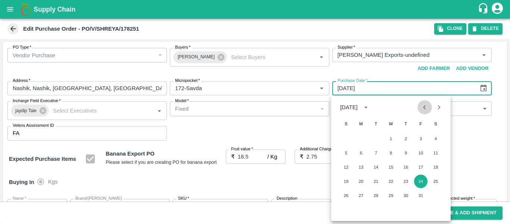
click at [422, 108] on icon "Previous month" at bounding box center [424, 107] width 8 height 8
click at [388, 182] on button "24" at bounding box center [390, 180] width 13 height 13
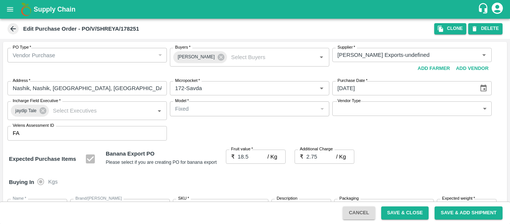
type input "[DATE]"
click at [402, 213] on button "Save & Close" at bounding box center [405, 212] width 48 height 13
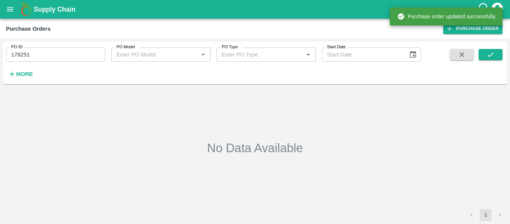
type input "178251"
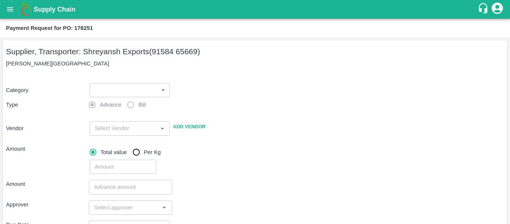
click at [123, 89] on body "Supply Chain Payment Request for PO: 178251 Supplier, Transporter: [PERSON_NAME…" at bounding box center [255, 112] width 510 height 224
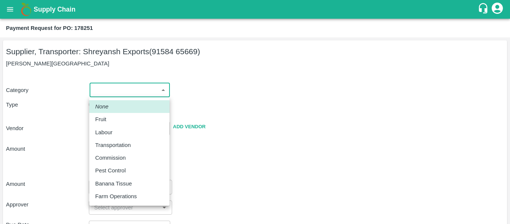
click at [110, 118] on div "Fruit" at bounding box center [129, 119] width 68 height 8
type input "1"
type input "[PERSON_NAME] Exports - 91584 65669(Supplier, Transporter)"
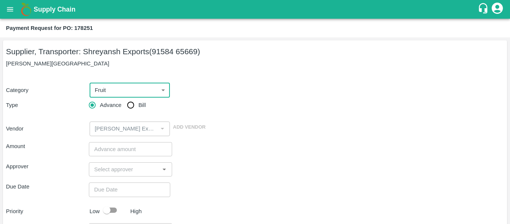
click at [138, 108] on span "Bill" at bounding box center [141, 105] width 7 height 8
click at [138, 108] on input "Bill" at bounding box center [130, 104] width 15 height 15
radio input "true"
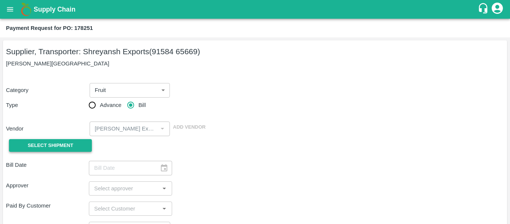
click at [73, 146] on button "Select Shipment" at bounding box center [50, 145] width 83 height 13
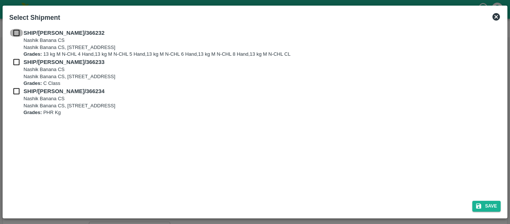
click at [10, 35] on input "checkbox" at bounding box center [16, 33] width 14 height 8
checkbox input "true"
click at [19, 67] on div "SHIP/[PERSON_NAME]/366233 [STREET_ADDRESS] Grades: C Class" at bounding box center [254, 72] width 491 height 29
click at [16, 62] on input "checkbox" at bounding box center [16, 62] width 14 height 8
checkbox input "true"
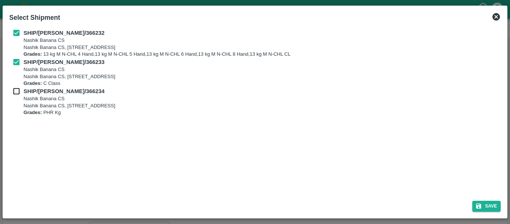
click at [17, 88] on input "checkbox" at bounding box center [16, 91] width 14 height 8
checkbox input "true"
click at [489, 207] on button "Save" at bounding box center [486, 205] width 28 height 11
type input "[DATE]"
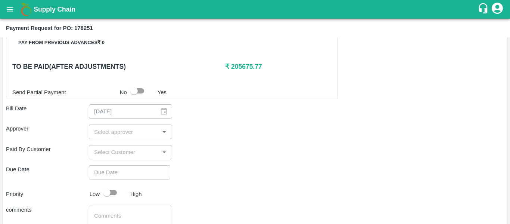
scroll to position [366, 0]
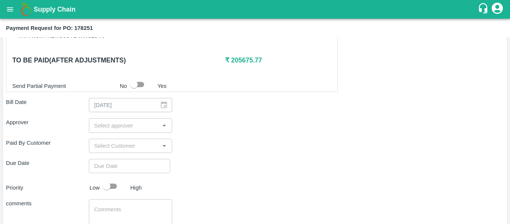
click at [108, 126] on input "input" at bounding box center [124, 125] width 66 height 10
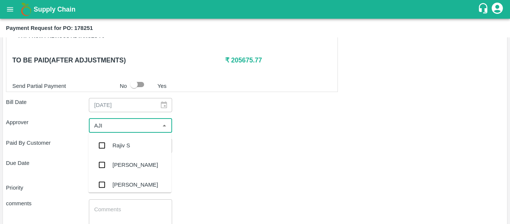
type input "AJIT"
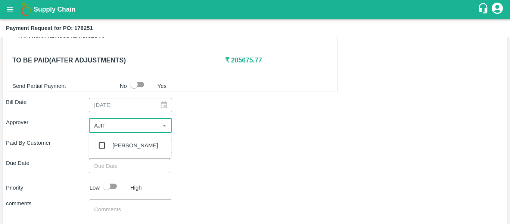
click at [111, 141] on div "[PERSON_NAME]" at bounding box center [129, 144] width 83 height 19
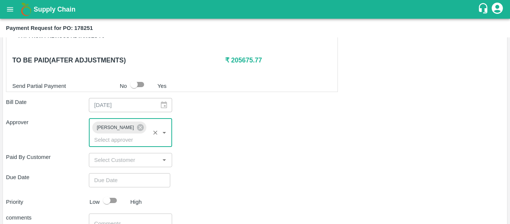
type input "DD/MM/YYYY hh:mm aa"
click at [118, 173] on input "DD/MM/YYYY hh:mm aa" at bounding box center [127, 180] width 76 height 14
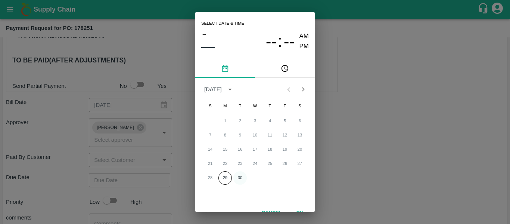
click at [239, 175] on button "30" at bounding box center [239, 177] width 13 height 13
type input "[DATE] 12:00 AM"
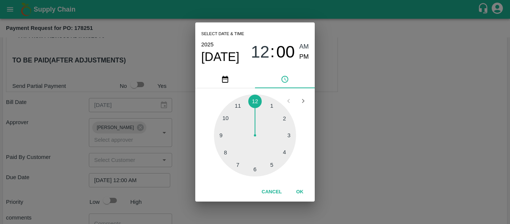
click at [372, 150] on div "Select date & time [DATE] 12 : 00 AM PM 1 2 3 4 5 6 7 8 9 10 11 12 Cancel OK" at bounding box center [255, 112] width 510 height 224
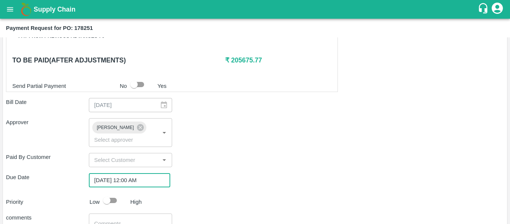
scroll to position [421, 0]
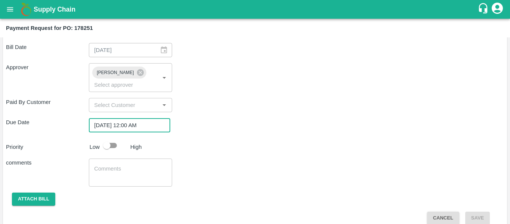
click at [109, 138] on input "checkbox" at bounding box center [106, 145] width 43 height 14
checkbox input "true"
click at [114, 158] on div "x ​" at bounding box center [130, 172] width 83 height 28
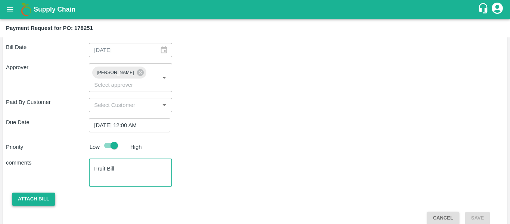
type textarea "Fruit Bill"
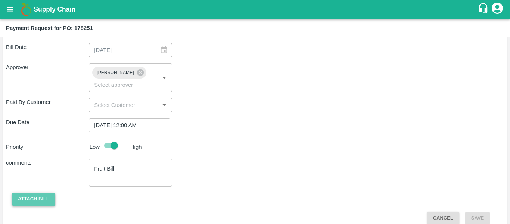
click at [50, 193] on button "Attach bill" at bounding box center [33, 198] width 43 height 13
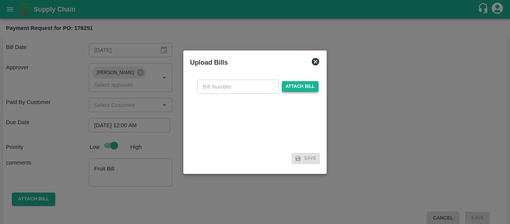
click at [308, 85] on span "Attach bill" at bounding box center [300, 86] width 37 height 11
click at [0, 0] on input "Attach bill" at bounding box center [0, 0] width 0 height 0
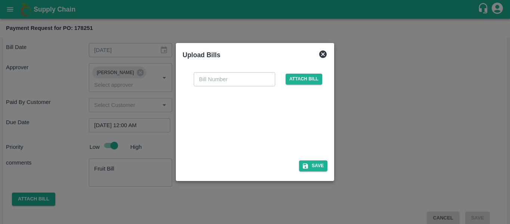
click at [269, 127] on div at bounding box center [253, 121] width 112 height 40
click at [302, 83] on span "Attach bill" at bounding box center [303, 79] width 37 height 11
click at [0, 0] on input "Attach bill" at bounding box center [0, 0] width 0 height 0
click at [260, 124] on div at bounding box center [253, 121] width 112 height 40
click at [235, 84] on input "text" at bounding box center [234, 79] width 81 height 14
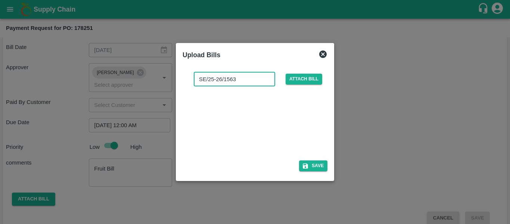
type input "SE/25-26/1563"
click at [311, 163] on button "Save" at bounding box center [313, 165] width 28 height 11
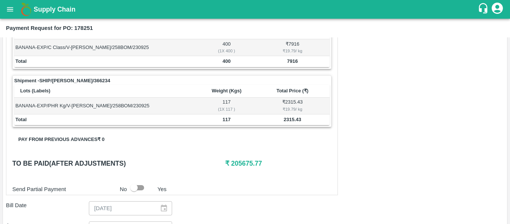
scroll to position [460, 0]
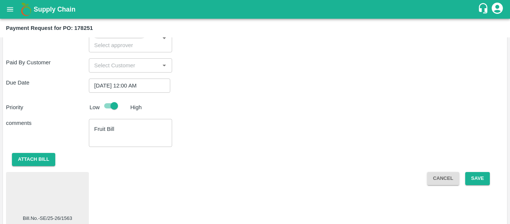
click at [40, 198] on div at bounding box center [47, 195] width 77 height 40
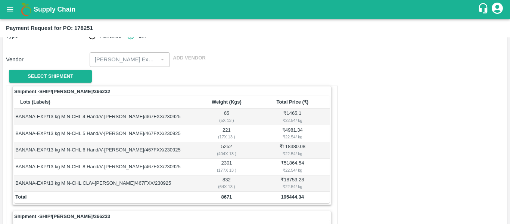
scroll to position [0, 0]
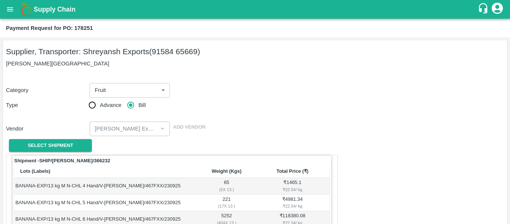
click at [8, 8] on icon "open drawer" at bounding box center [10, 9] width 6 height 4
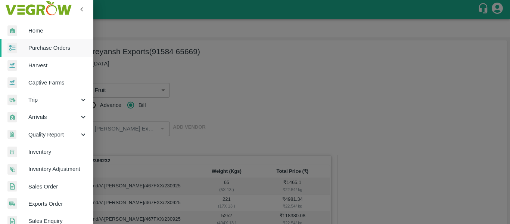
click at [52, 39] on link "Purchase Orders" at bounding box center [46, 47] width 93 height 17
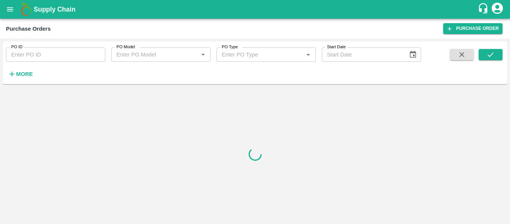
click at [64, 51] on input "PO ID" at bounding box center [55, 54] width 99 height 14
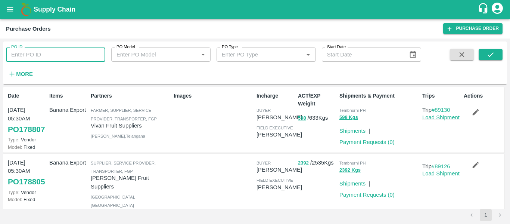
click at [44, 51] on input "PO ID" at bounding box center [55, 54] width 99 height 14
paste input "178251"
type input "178251"
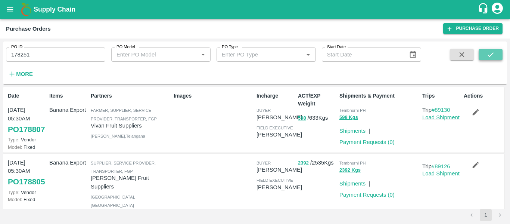
click at [494, 54] on icon "submit" at bounding box center [490, 54] width 8 height 8
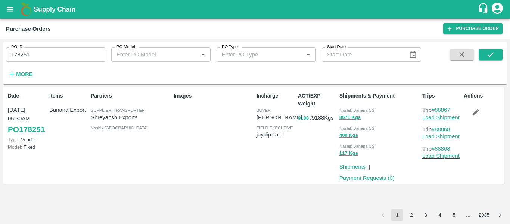
click at [480, 117] on button "button" at bounding box center [475, 112] width 24 height 13
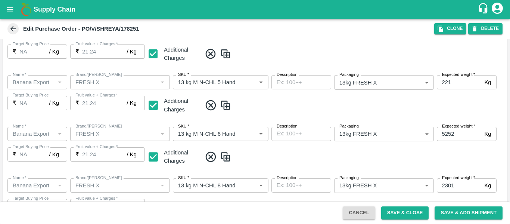
scroll to position [445, 0]
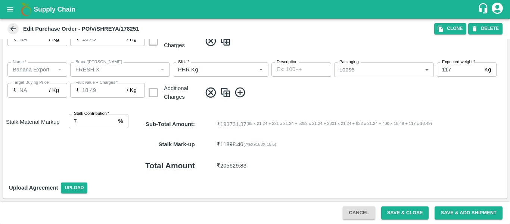
type input "6"
click at [113, 122] on input "6" at bounding box center [92, 121] width 47 height 14
type input "21.25"
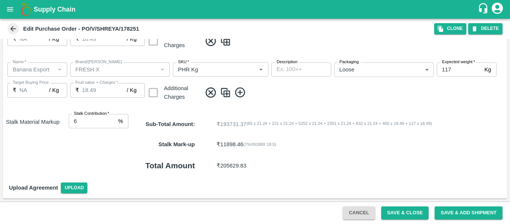
type input "21.25"
type input "18.5"
type input "7"
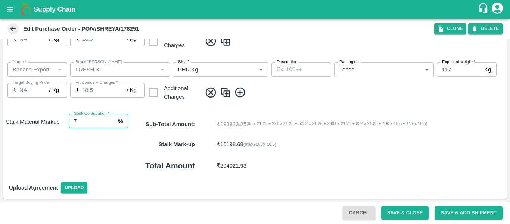
click at [113, 119] on input "7" at bounding box center [92, 121] width 47 height 14
click at [416, 216] on button "Save & Close" at bounding box center [405, 212] width 48 height 13
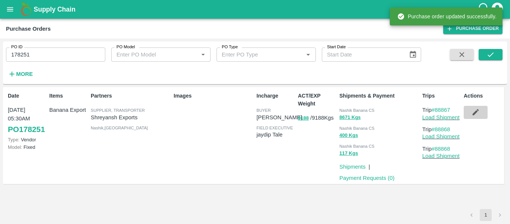
click at [472, 109] on icon "button" at bounding box center [475, 112] width 8 height 8
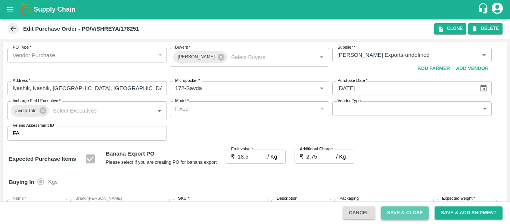
click at [393, 209] on button "Save & Close" at bounding box center [405, 212] width 48 height 13
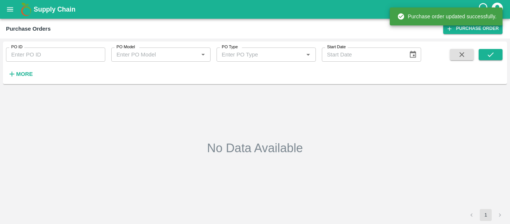
type input "178251"
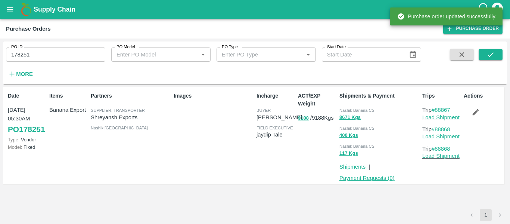
click at [372, 179] on link "Payment Requests ( 0 )" at bounding box center [366, 178] width 55 height 6
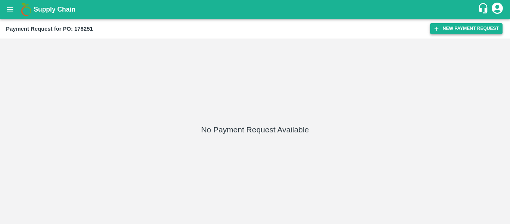
click at [442, 27] on button "New Payment Request" at bounding box center [466, 28] width 72 height 11
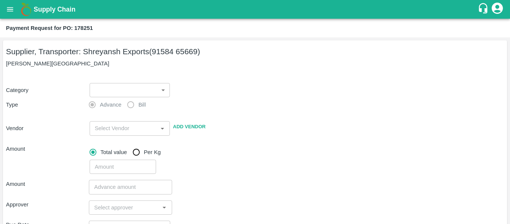
click at [127, 91] on body "Supply Chain Payment Request for PO: 178251 Supplier, Transporter: [PERSON_NAME…" at bounding box center [255, 112] width 510 height 224
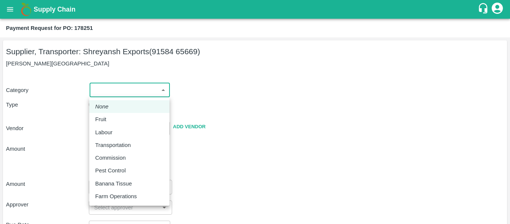
click at [115, 118] on div "Fruit" at bounding box center [129, 119] width 68 height 8
type input "1"
type input "[PERSON_NAME] Exports - 91584 65669(Supplier, Transporter)"
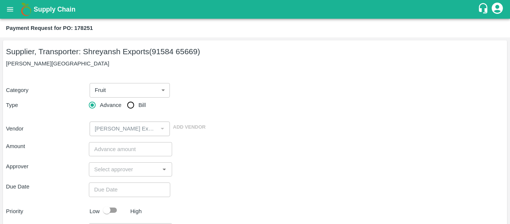
click at [141, 102] on span "Bill" at bounding box center [141, 105] width 7 height 8
click at [138, 102] on input "Bill" at bounding box center [130, 104] width 15 height 15
radio input "true"
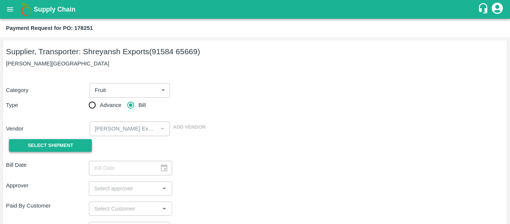
click at [72, 147] on span "Select Shipment" at bounding box center [51, 145] width 46 height 9
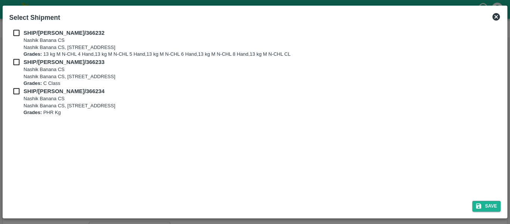
click at [19, 32] on input "checkbox" at bounding box center [16, 33] width 14 height 8
checkbox input "true"
click at [21, 62] on input "checkbox" at bounding box center [16, 62] width 14 height 8
checkbox input "true"
click at [19, 91] on input "checkbox" at bounding box center [16, 91] width 14 height 8
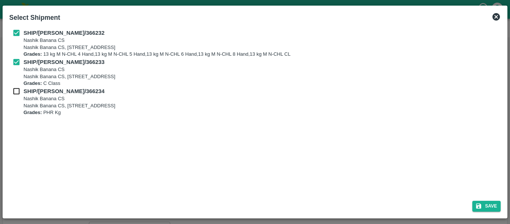
checkbox input "true"
click at [491, 198] on div "Save" at bounding box center [254, 204] width 497 height 20
click at [492, 204] on button "Save" at bounding box center [486, 205] width 28 height 11
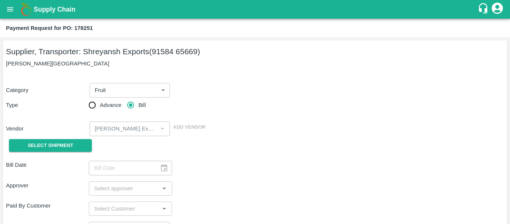
type input "[DATE]"
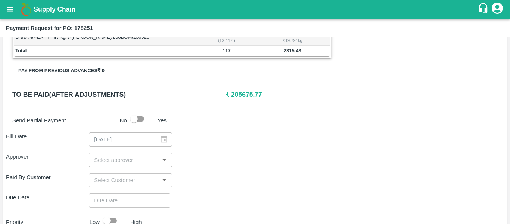
scroll to position [331, 0]
click at [110, 160] on input "input" at bounding box center [124, 160] width 66 height 10
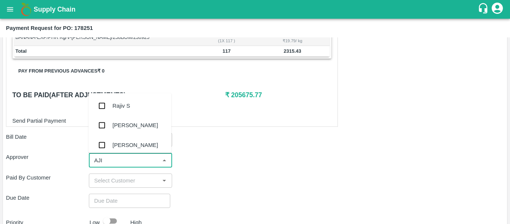
type input "AJIT"
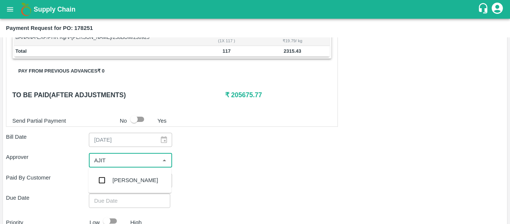
click at [119, 180] on div "[PERSON_NAME]" at bounding box center [135, 180] width 46 height 8
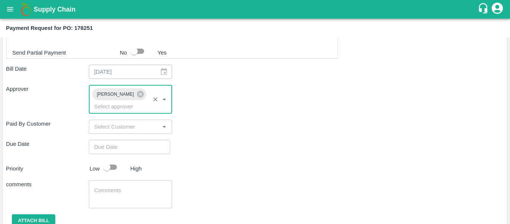
scroll to position [399, 0]
type input "DD/MM/YYYY hh:mm aa"
click at [124, 139] on input "DD/MM/YYYY hh:mm aa" at bounding box center [127, 146] width 76 height 14
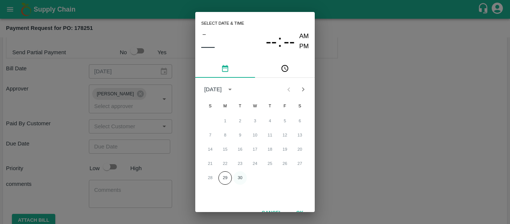
click at [240, 180] on button "30" at bounding box center [239, 177] width 13 height 13
type input "[DATE] 12:00 AM"
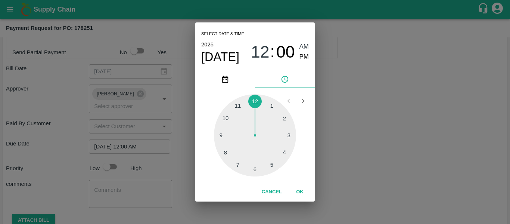
click at [390, 153] on div "Select date & time [DATE] 12 : 00 AM PM 1 2 3 4 5 6 7 8 9 10 11 12 Cancel OK" at bounding box center [255, 112] width 510 height 224
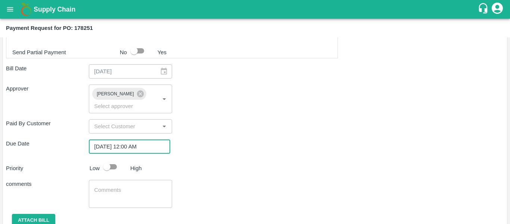
click at [112, 159] on input "checkbox" at bounding box center [106, 166] width 43 height 14
checkbox input "true"
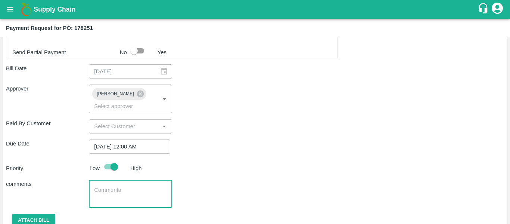
click at [123, 186] on textarea at bounding box center [130, 194] width 72 height 16
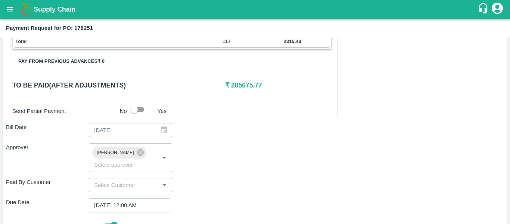
scroll to position [421, 0]
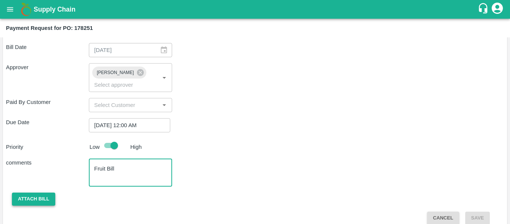
type textarea "Fruit Bill"
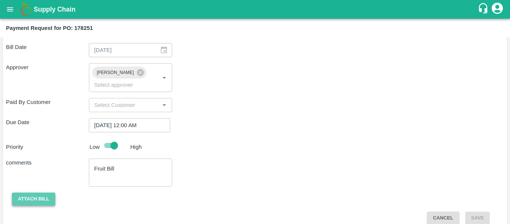
click at [41, 194] on button "Attach bill" at bounding box center [33, 198] width 43 height 13
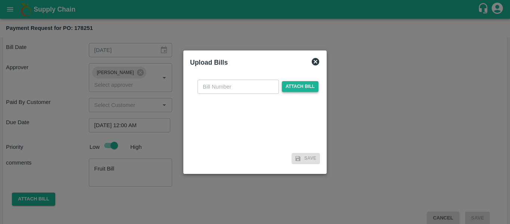
click at [314, 86] on span "Attach bill" at bounding box center [300, 86] width 37 height 11
click at [0, 0] on input "Attach bill" at bounding box center [0, 0] width 0 height 0
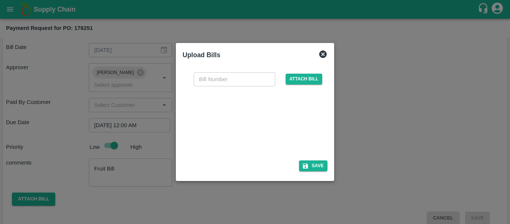
click at [255, 128] on div at bounding box center [253, 121] width 112 height 40
click at [208, 76] on input "text" at bounding box center [234, 79] width 81 height 14
type input "SE/25-26/1563"
click at [314, 171] on button "Save" at bounding box center [313, 165] width 28 height 11
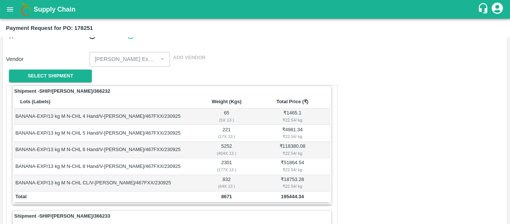
scroll to position [0, 0]
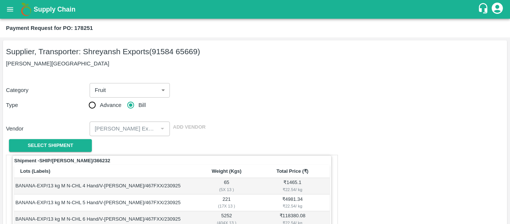
click at [10, 9] on icon "open drawer" at bounding box center [10, 9] width 8 height 8
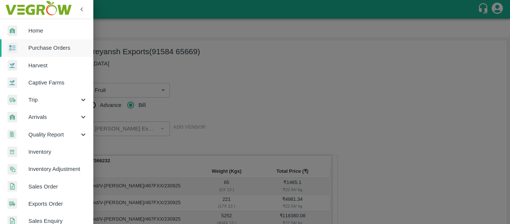
click at [44, 38] on link "Home" at bounding box center [46, 30] width 93 height 17
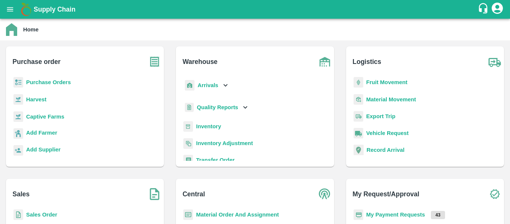
click at [60, 84] on b "Purchase Orders" at bounding box center [48, 82] width 45 height 6
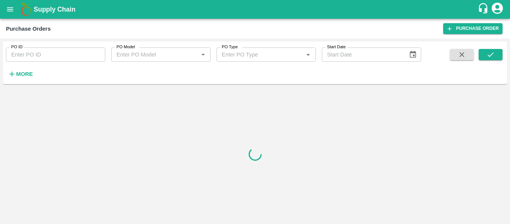
click at [43, 62] on input "PO ID" at bounding box center [55, 54] width 99 height 14
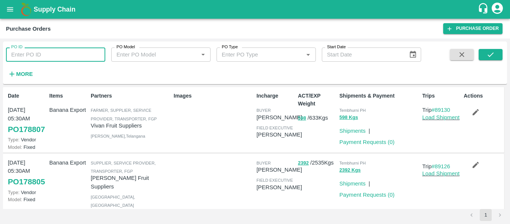
paste input "178251"
type input "178251"
click at [498, 62] on span at bounding box center [490, 64] width 24 height 31
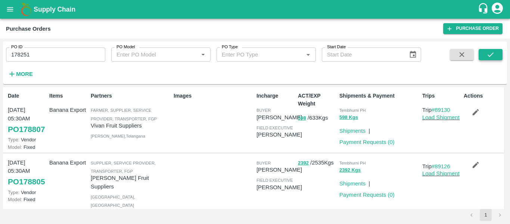
click at [494, 58] on icon "submit" at bounding box center [490, 54] width 8 height 8
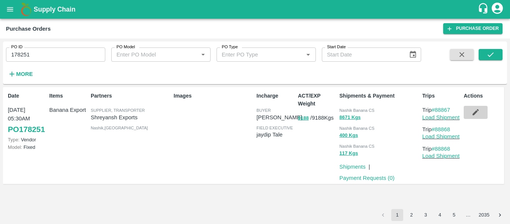
click at [471, 113] on button "button" at bounding box center [475, 112] width 24 height 13
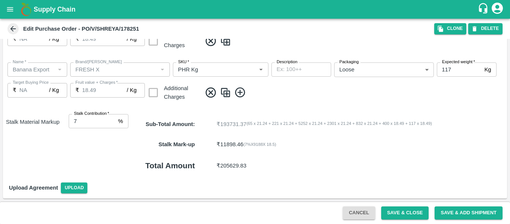
scroll to position [444, 0]
type input "6"
click at [113, 123] on input "6" at bounding box center [92, 121] width 47 height 14
type input "21.25"
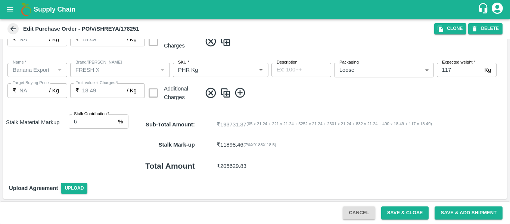
type input "21.25"
type input "18.5"
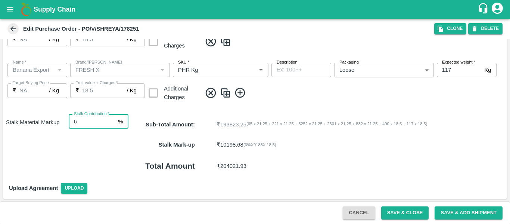
type input "7"
click at [110, 119] on input "7" at bounding box center [92, 121] width 47 height 14
click at [403, 215] on button "Save & Close" at bounding box center [405, 212] width 48 height 13
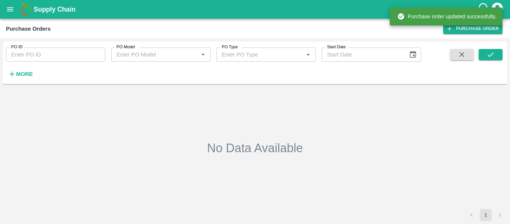
type input "178251"
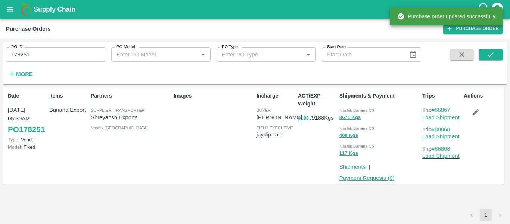
click at [375, 178] on link "Payment Requests ( 0 )" at bounding box center [366, 178] width 55 height 6
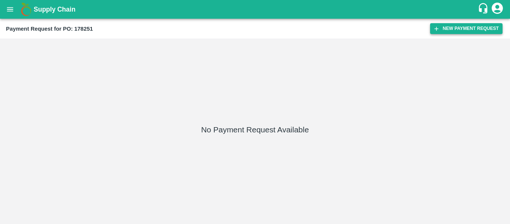
click at [447, 24] on button "New Payment Request" at bounding box center [466, 28] width 72 height 11
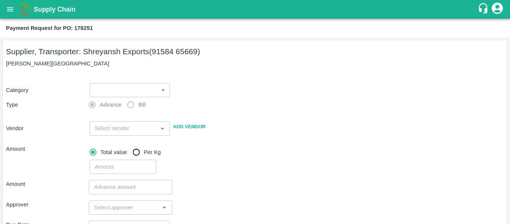
click at [135, 90] on body "Supply Chain Payment Request for PO: 178251 Supplier, Transporter: Shreyansh Ex…" at bounding box center [255, 112] width 510 height 224
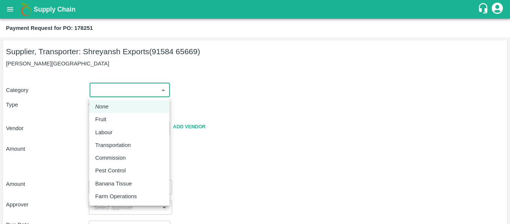
click at [105, 117] on p "Fruit" at bounding box center [100, 119] width 11 height 8
type input "1"
type input "Shreyansh Exports - 91584 65669(Supplier, Transporter)"
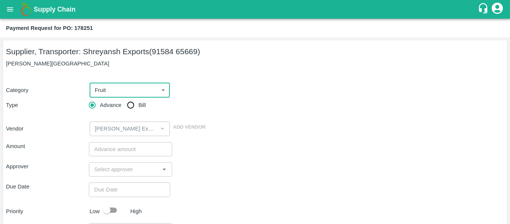
click at [122, 110] on div "Advance Bill" at bounding box center [130, 104] width 83 height 15
click at [133, 108] on input "Bill" at bounding box center [130, 104] width 15 height 15
radio input "true"
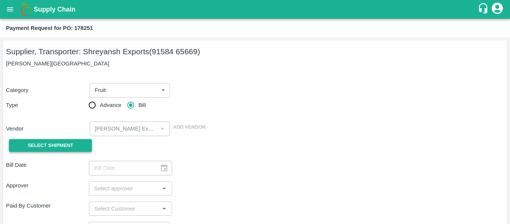
click at [72, 139] on button "Select Shipment" at bounding box center [50, 145] width 83 height 13
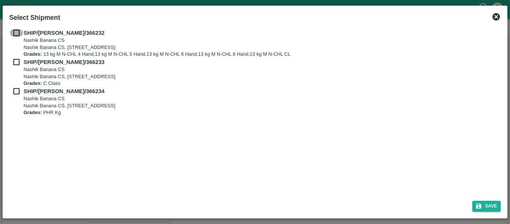
click at [15, 31] on input "checkbox" at bounding box center [16, 33] width 14 height 8
checkbox input "true"
click at [16, 66] on input "checkbox" at bounding box center [16, 62] width 14 height 8
checkbox input "true"
click at [18, 93] on input "checkbox" at bounding box center [16, 91] width 14 height 8
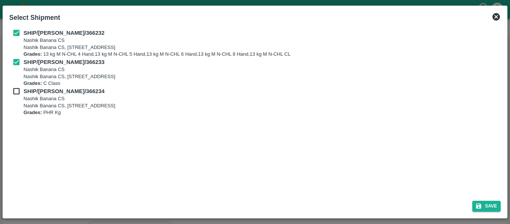
checkbox input "true"
click at [499, 209] on button "Save" at bounding box center [486, 205] width 28 height 11
type input "[DATE]"
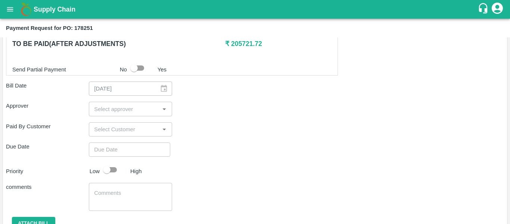
scroll to position [383, 0]
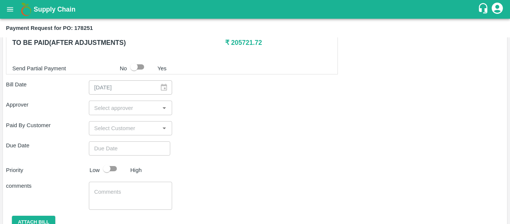
click at [114, 106] on input "input" at bounding box center [124, 108] width 66 height 10
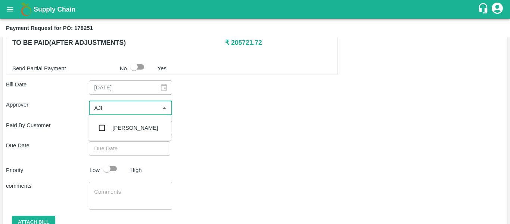
type input "AJIT"
click at [115, 131] on div "[PERSON_NAME]" at bounding box center [135, 128] width 46 height 8
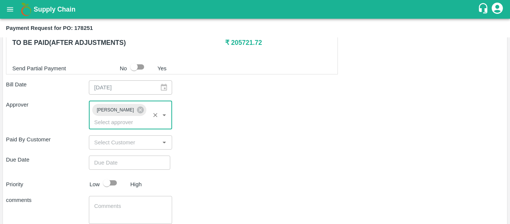
type input "DD/MM/YYYY hh:mm aa"
click at [119, 157] on input "DD/MM/YYYY hh:mm aa" at bounding box center [127, 162] width 76 height 14
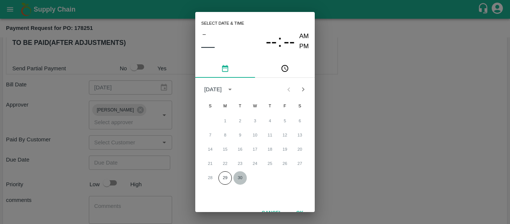
click at [241, 174] on button "30" at bounding box center [239, 177] width 13 height 13
type input "[DATE] 12:00 AM"
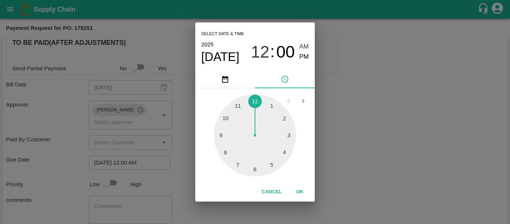
click at [345, 149] on div "Select date & time [DATE] 12 : 00 AM PM 1 2 3 4 5 6 7 8 9 10 11 12 Cancel OK" at bounding box center [255, 112] width 510 height 224
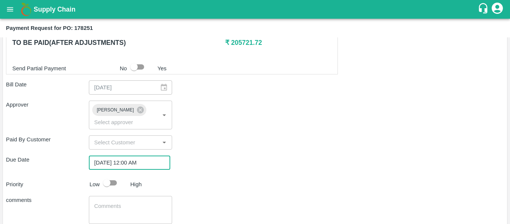
click at [105, 175] on input "checkbox" at bounding box center [106, 182] width 43 height 14
checkbox input "true"
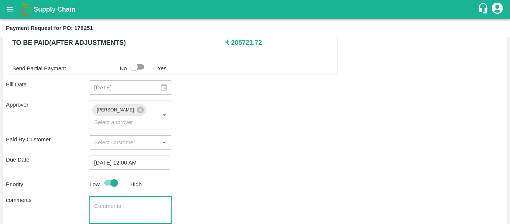
click at [119, 202] on textarea at bounding box center [130, 210] width 72 height 16
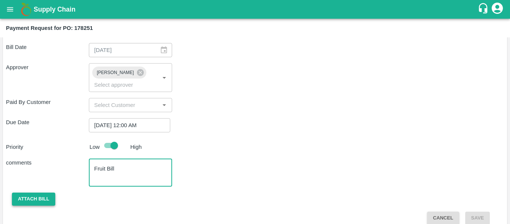
type textarea "Fruit Bill"
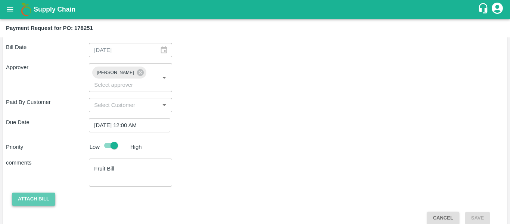
click at [27, 192] on button "Attach bill" at bounding box center [33, 198] width 43 height 13
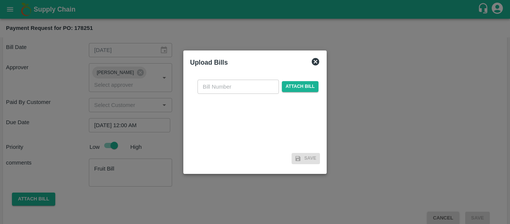
click at [294, 80] on div "​ Attach bill" at bounding box center [258, 86] width 124 height 14
click at [298, 85] on span "Attach bill" at bounding box center [300, 86] width 37 height 11
click at [0, 0] on input "Attach bill" at bounding box center [0, 0] width 0 height 0
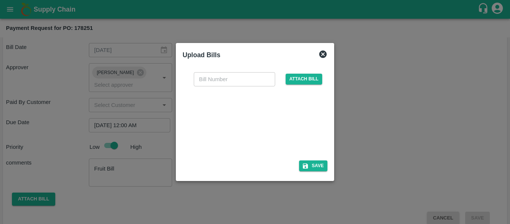
click at [262, 129] on div at bounding box center [253, 121] width 112 height 40
click at [224, 79] on input "text" at bounding box center [234, 79] width 81 height 14
type input "SE/25-26/1563"
click at [304, 168] on icon "button" at bounding box center [305, 165] width 5 height 5
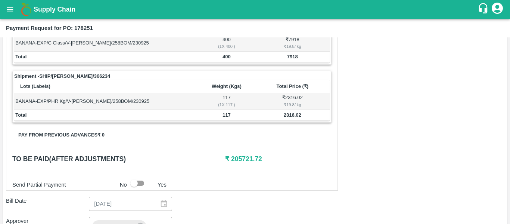
scroll to position [460, 0]
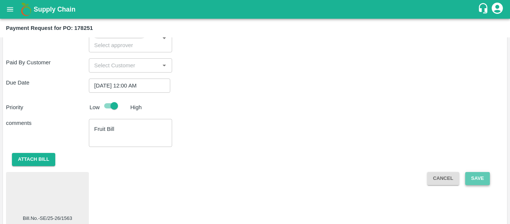
click at [474, 172] on button "Save" at bounding box center [477, 178] width 25 height 13
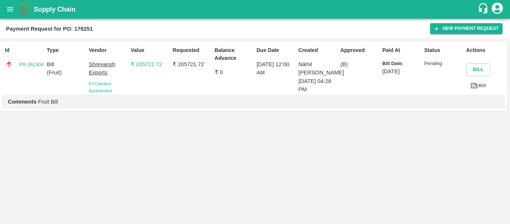
click at [13, 10] on icon "open drawer" at bounding box center [10, 9] width 8 height 8
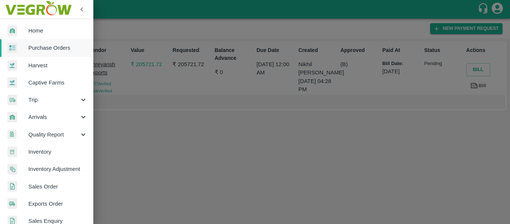
click at [48, 47] on span "Purchase Orders" at bounding box center [57, 48] width 59 height 8
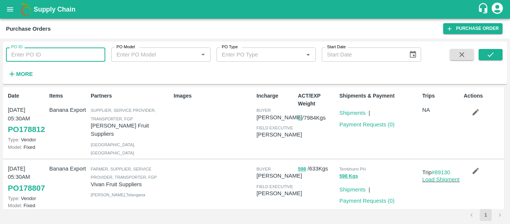
click at [60, 61] on input "PO ID" at bounding box center [55, 54] width 99 height 14
paste input "178252"
type input "178252"
click at [499, 56] on button "submit" at bounding box center [490, 54] width 24 height 11
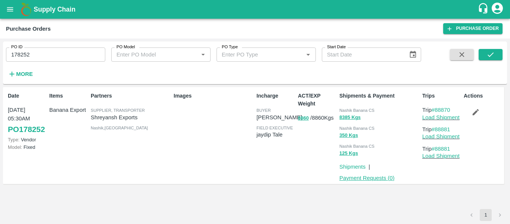
click at [373, 178] on link "Payment Requests ( 0 )" at bounding box center [366, 178] width 55 height 6
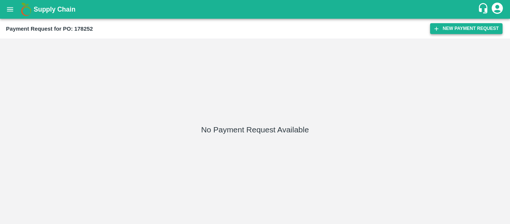
click at [474, 32] on button "New Payment Request" at bounding box center [466, 28] width 72 height 11
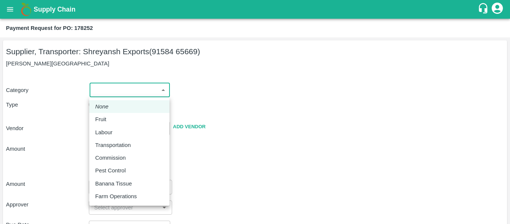
click at [116, 86] on body "Supply Chain Payment Request for PO: 178252 Supplier, Transporter: [PERSON_NAME…" at bounding box center [255, 112] width 510 height 224
click at [106, 118] on div "Fruit" at bounding box center [102, 119] width 15 height 8
type input "1"
type input "[PERSON_NAME] Exports - 91584 65669(Supplier, Transporter)"
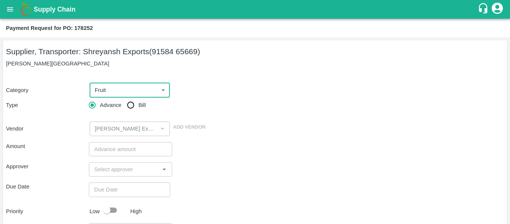
click at [137, 108] on input "Bill" at bounding box center [130, 104] width 15 height 15
radio input "true"
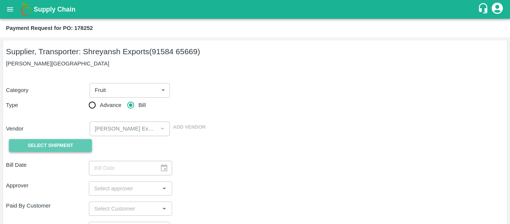
click at [68, 144] on span "Select Shipment" at bounding box center [51, 145] width 46 height 9
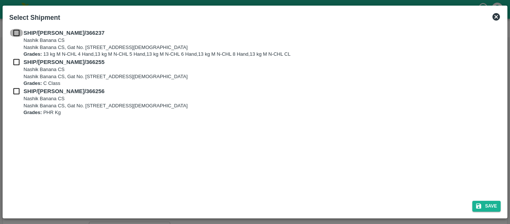
click at [16, 35] on input "checkbox" at bounding box center [16, 33] width 14 height 8
checkbox input "true"
click at [18, 54] on div "SHIP/[PERSON_NAME]/366237 Nashik Banana CS Nashik Banana CS, Gat No. 314/2/1, A…" at bounding box center [254, 43] width 491 height 29
click at [21, 61] on input "checkbox" at bounding box center [16, 62] width 14 height 8
checkbox input "true"
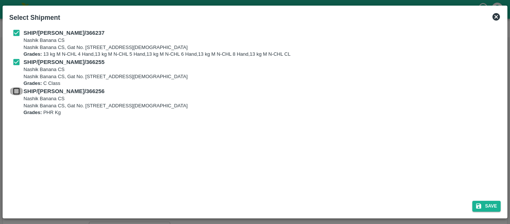
click at [18, 95] on input "checkbox" at bounding box center [16, 91] width 14 height 8
checkbox input "true"
click at [490, 211] on button "Save" at bounding box center [486, 205] width 28 height 11
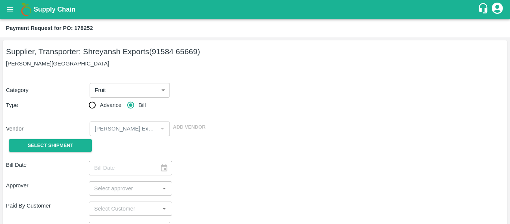
type input "[DATE]"
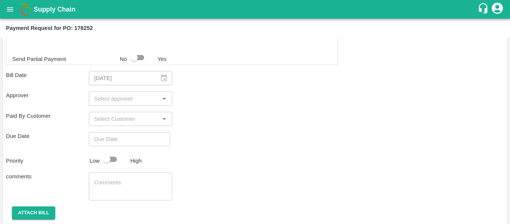
scroll to position [393, 0]
click at [114, 98] on input "input" at bounding box center [124, 98] width 66 height 10
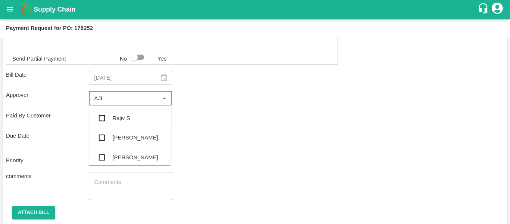
type input "AJIT"
click at [117, 121] on div "[PERSON_NAME]" at bounding box center [135, 118] width 46 height 8
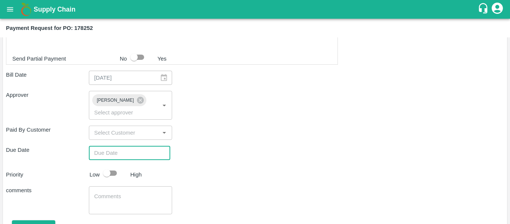
type input "DD/MM/YYYY hh:mm aa"
click at [120, 146] on input "DD/MM/YYYY hh:mm aa" at bounding box center [127, 153] width 76 height 14
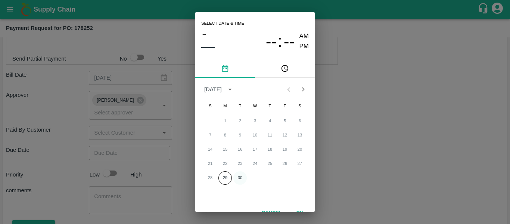
click at [240, 177] on button "30" at bounding box center [239, 177] width 13 height 13
type input "[DATE] 12:00 AM"
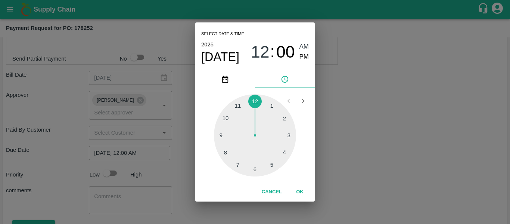
click at [352, 161] on div "Select date & time [DATE] 12 : 00 AM PM 1 2 3 4 5 6 7 8 9 10 11 12 Cancel OK" at bounding box center [255, 112] width 510 height 224
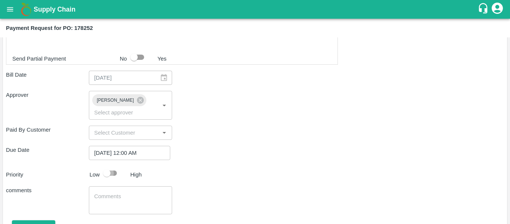
click at [109, 166] on input "checkbox" at bounding box center [106, 173] width 43 height 14
checkbox input "true"
click at [120, 194] on textarea at bounding box center [130, 200] width 72 height 16
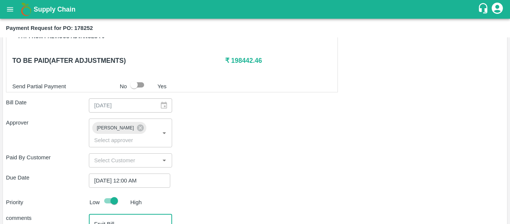
scroll to position [421, 0]
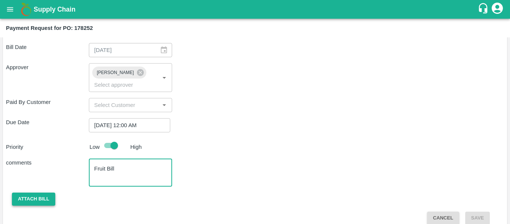
type textarea "Fruit Bill"
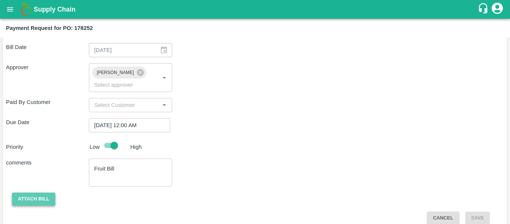
click at [48, 192] on button "Attach bill" at bounding box center [33, 198] width 43 height 13
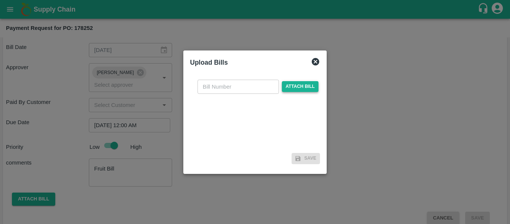
click at [286, 90] on span "Attach bill" at bounding box center [300, 86] width 37 height 11
click at [0, 0] on input "Attach bill" at bounding box center [0, 0] width 0 height 0
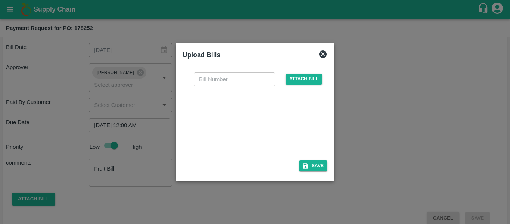
click at [260, 128] on div at bounding box center [253, 121] width 112 height 40
click at [217, 74] on input "text" at bounding box center [234, 79] width 81 height 14
type input "SE/25-26/1564"
click at [306, 166] on icon "button" at bounding box center [305, 165] width 5 height 5
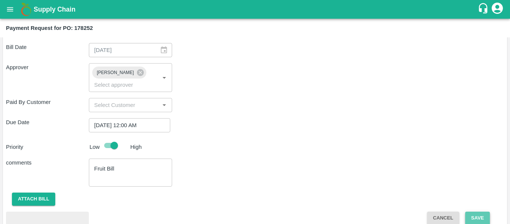
click at [486, 211] on button "Save" at bounding box center [477, 217] width 25 height 13
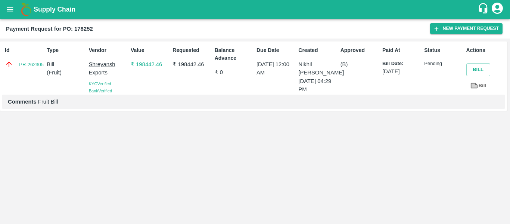
click at [12, 9] on icon "open drawer" at bounding box center [10, 9] width 6 height 4
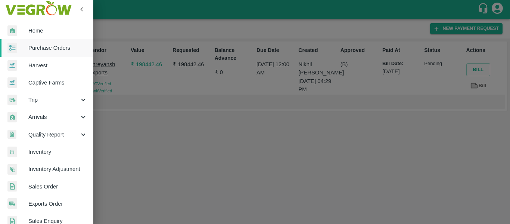
click at [53, 48] on span "Purchase Orders" at bounding box center [57, 48] width 59 height 8
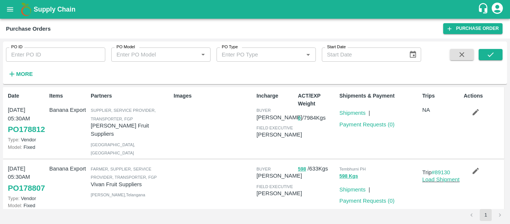
click at [46, 56] on input "PO ID" at bounding box center [55, 54] width 99 height 14
paste input "178250"
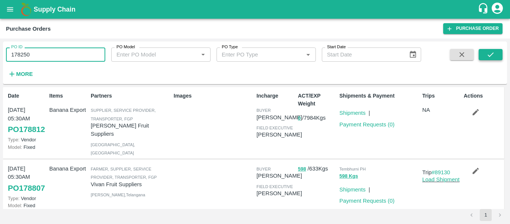
type input "178250"
click at [491, 53] on icon "submit" at bounding box center [490, 54] width 8 height 8
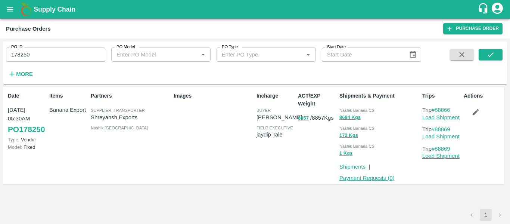
click at [377, 178] on link "Payment Requests ( 0 )" at bounding box center [366, 178] width 55 height 6
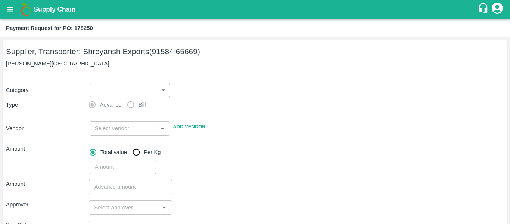
click at [102, 85] on body "Supply Chain Payment Request for PO: 178250 Supplier, Transporter: [PERSON_NAME…" at bounding box center [255, 112] width 510 height 224
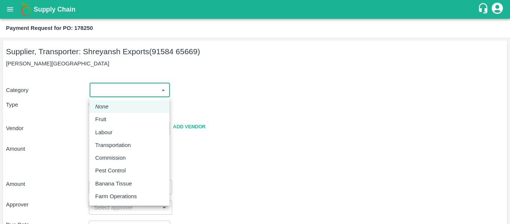
click at [118, 117] on div "Fruit" at bounding box center [129, 119] width 68 height 8
type input "1"
type input "[PERSON_NAME] Exports - 91584 65669(Supplier, Transporter)"
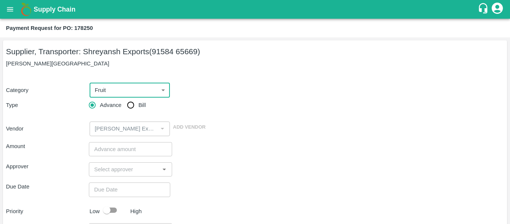
click at [136, 106] on input "Bill" at bounding box center [130, 104] width 15 height 15
radio input "true"
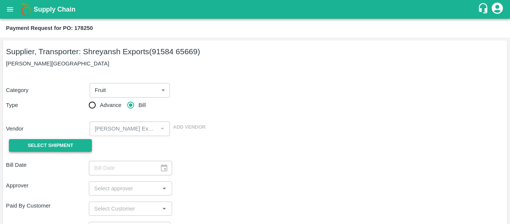
click at [71, 143] on span "Select Shipment" at bounding box center [51, 145] width 46 height 9
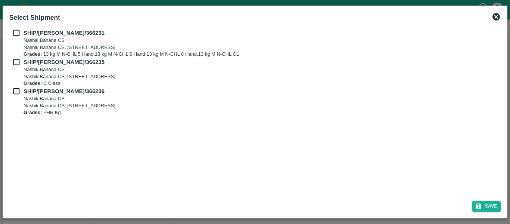
click at [16, 32] on input "checkbox" at bounding box center [16, 33] width 14 height 8
checkbox input "true"
click at [19, 62] on input "checkbox" at bounding box center [16, 62] width 14 height 8
checkbox input "true"
click at [20, 91] on input "checkbox" at bounding box center [16, 91] width 14 height 8
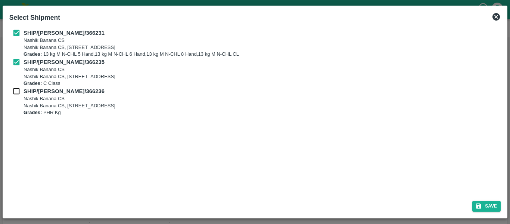
checkbox input "true"
click at [493, 200] on button "Save" at bounding box center [486, 205] width 28 height 11
type input "[DATE]"
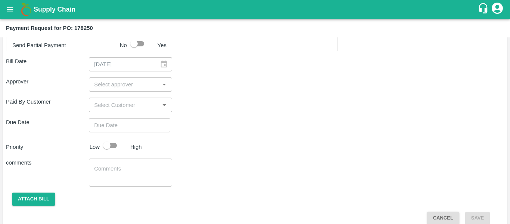
scroll to position [390, 0]
click at [117, 88] on input "input" at bounding box center [124, 84] width 66 height 10
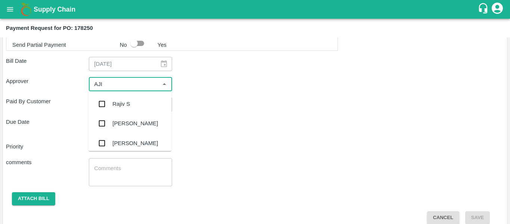
type input "AJIT"
click at [117, 97] on div "[PERSON_NAME]" at bounding box center [129, 103] width 83 height 19
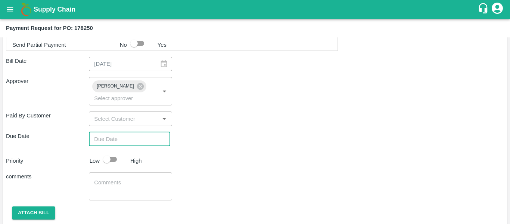
type input "DD/MM/YYYY hh:mm aa"
click at [121, 132] on input "DD/MM/YYYY hh:mm aa" at bounding box center [127, 139] width 76 height 14
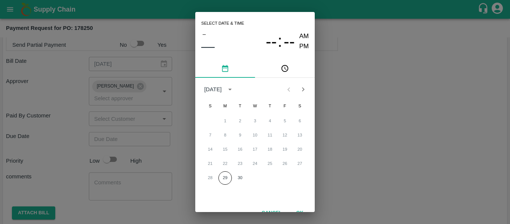
click at [251, 178] on div "28 29 30" at bounding box center [254, 177] width 119 height 13
click at [238, 179] on button "30" at bounding box center [239, 177] width 13 height 13
type input "[DATE] 12:00 AM"
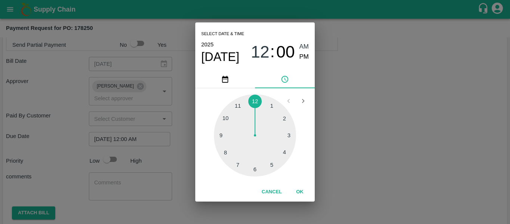
click at [410, 146] on div "Select date & time [DATE] 12 : 00 AM PM 1 2 3 4 5 6 7 8 9 10 11 12 Cancel OK" at bounding box center [255, 112] width 510 height 224
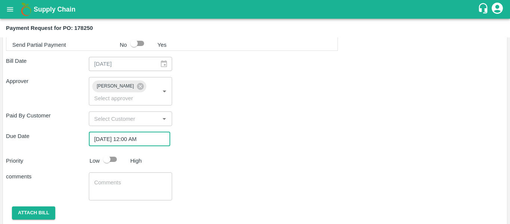
click at [111, 152] on input "checkbox" at bounding box center [106, 159] width 43 height 14
checkbox input "true"
click at [123, 186] on div "x ​" at bounding box center [130, 186] width 83 height 28
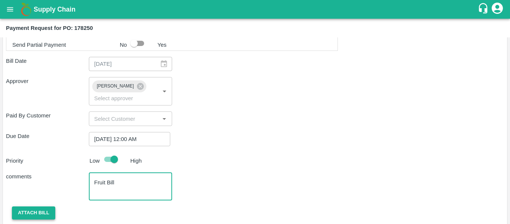
type textarea "Fruit Bill"
click at [27, 206] on button "Attach bill" at bounding box center [33, 212] width 43 height 13
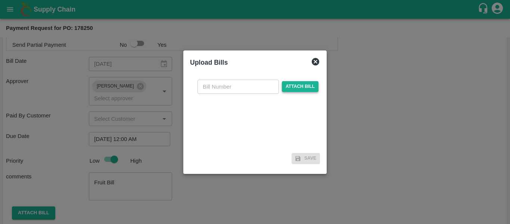
click at [294, 84] on span "Attach bill" at bounding box center [300, 86] width 37 height 11
click at [0, 0] on input "Attach bill" at bounding box center [0, 0] width 0 height 0
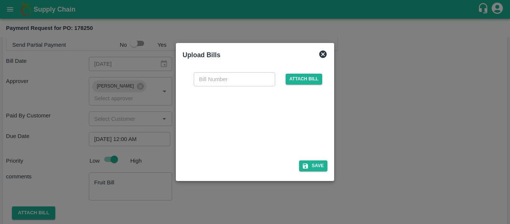
click at [251, 113] on div at bounding box center [253, 121] width 112 height 40
click at [209, 77] on input "text" at bounding box center [234, 79] width 81 height 14
type input "SE/25-26/1565"
click at [310, 170] on button "Save" at bounding box center [313, 165] width 28 height 11
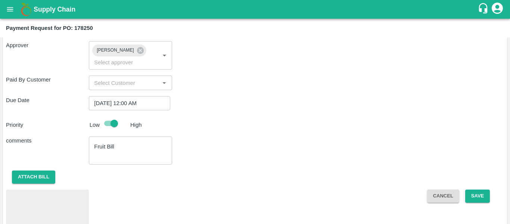
scroll to position [443, 0]
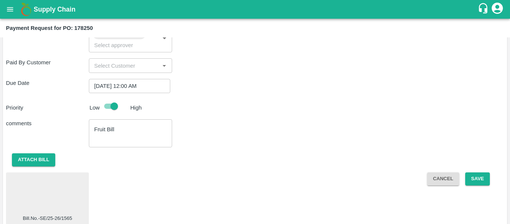
click at [57, 175] on div at bounding box center [47, 195] width 77 height 40
click at [471, 172] on button "Save" at bounding box center [477, 178] width 25 height 13
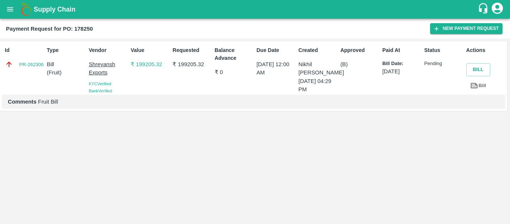
click at [17, 14] on button "open drawer" at bounding box center [9, 9] width 17 height 17
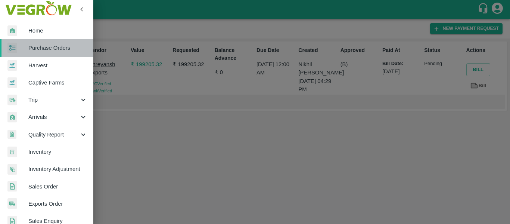
click at [54, 50] on span "Purchase Orders" at bounding box center [57, 48] width 59 height 8
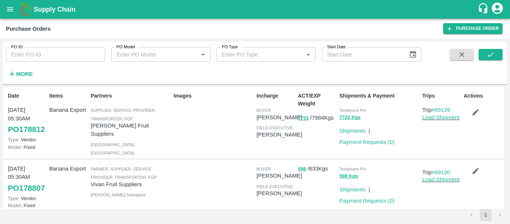
click at [46, 55] on input "PO ID" at bounding box center [55, 54] width 99 height 14
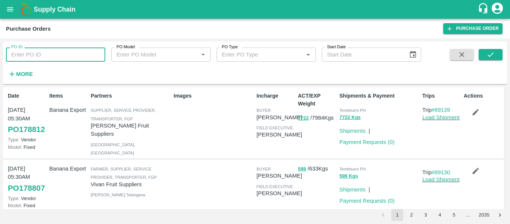
paste input "178256"
type input "178256"
click at [492, 54] on icon "submit" at bounding box center [490, 54] width 8 height 8
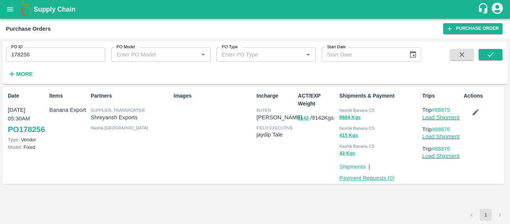
click at [362, 176] on link "Payment Requests ( 0 )" at bounding box center [366, 178] width 55 height 6
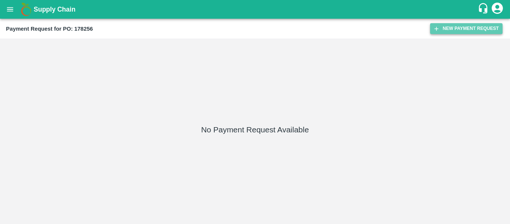
click at [465, 29] on button "New Payment Request" at bounding box center [466, 28] width 72 height 11
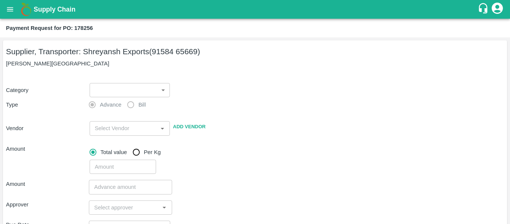
click at [143, 88] on body "Supply Chain Payment Request for PO: 178256 Supplier, Transporter: Shreyansh Ex…" at bounding box center [255, 112] width 510 height 224
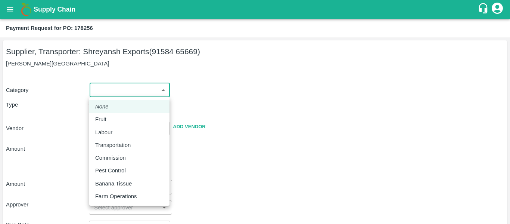
click at [120, 119] on div "Fruit" at bounding box center [129, 119] width 68 height 8
type input "1"
type input "Shreyansh Exports - 91584 65669(Supplier, Transporter)"
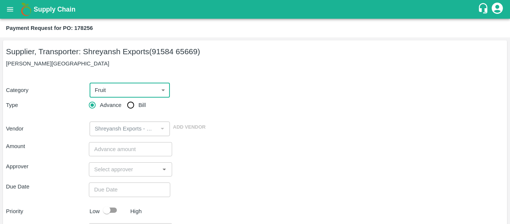
click at [130, 112] on input "Bill" at bounding box center [130, 104] width 15 height 15
radio input "true"
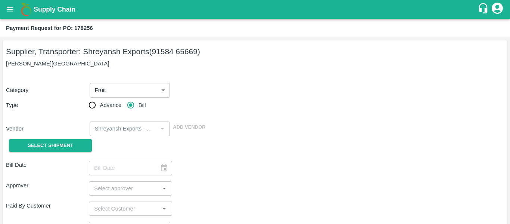
click at [46, 142] on span "Select Shipment" at bounding box center [51, 145] width 46 height 9
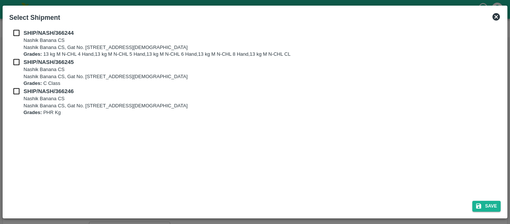
click at [23, 39] on div "SHIP/NASH/366244 Nashik Banana CS Nashik Banana CS, Gat No. 314/2/1, A/p- Mohad…" at bounding box center [254, 43] width 491 height 29
click at [19, 35] on input "checkbox" at bounding box center [16, 33] width 14 height 8
checkbox input "true"
click at [21, 69] on div "SHIP/NASH/366245 Nashik Banana CS Nashik Banana CS, Gat No. [STREET_ADDRESS][DE…" at bounding box center [254, 72] width 491 height 29
click at [20, 65] on input "checkbox" at bounding box center [16, 62] width 14 height 8
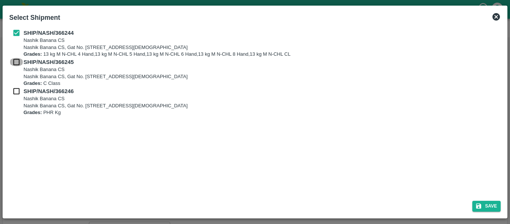
checkbox input "true"
click at [21, 93] on input "checkbox" at bounding box center [16, 91] width 14 height 8
checkbox input "true"
click at [496, 202] on button "Save" at bounding box center [486, 205] width 28 height 11
type input "[DATE]"
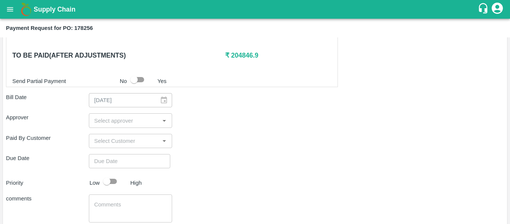
scroll to position [371, 0]
click at [129, 124] on input "input" at bounding box center [124, 120] width 66 height 10
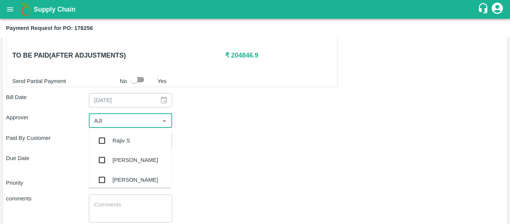
type input "AJIT"
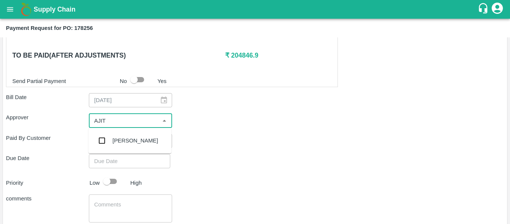
click at [131, 138] on div "[PERSON_NAME]" at bounding box center [135, 140] width 46 height 8
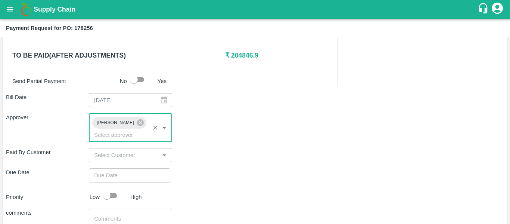
click at [132, 173] on div "Shipment - SHIP/NASH/366244 Lots (Labels) Weight (Kgs) Total Price (₹) BANANA-E…" at bounding box center [255, 29] width 498 height 490
type input "DD/MM/YYYY hh:mm aa"
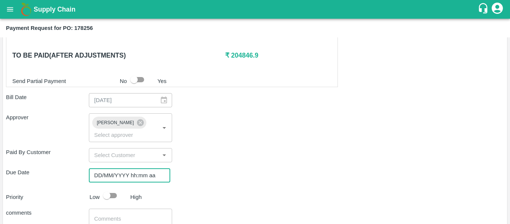
click at [129, 168] on input "DD/MM/YYYY hh:mm aa" at bounding box center [127, 175] width 76 height 14
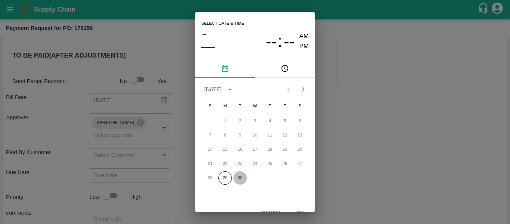
click at [240, 180] on button "30" at bounding box center [239, 177] width 13 height 13
type input "[DATE] 12:00 AM"
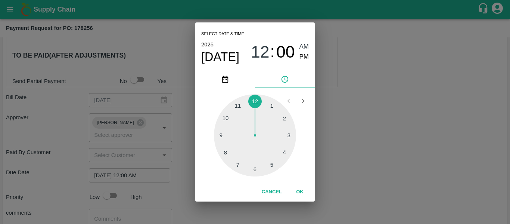
click at [383, 154] on div "Select date & time [DATE] 12 : 00 AM PM 1 2 3 4 5 6 7 8 9 10 11 12 Cancel OK" at bounding box center [255, 112] width 510 height 224
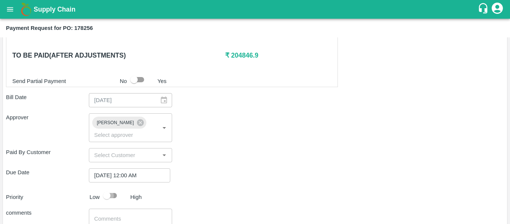
click at [113, 188] on input "checkbox" at bounding box center [106, 195] width 43 height 14
checkbox input "true"
click at [128, 215] on textarea at bounding box center [130, 223] width 72 height 16
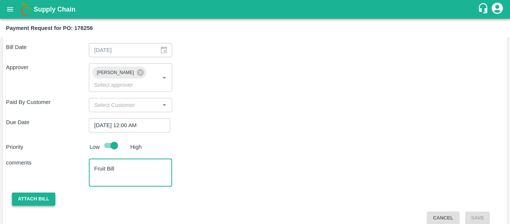
type textarea "Fruit Bill"
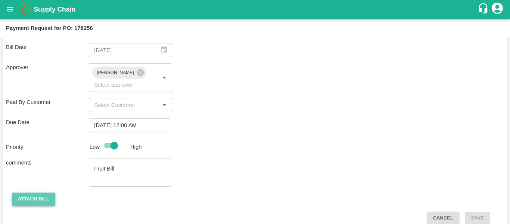
click at [27, 192] on button "Attach bill" at bounding box center [33, 198] width 43 height 13
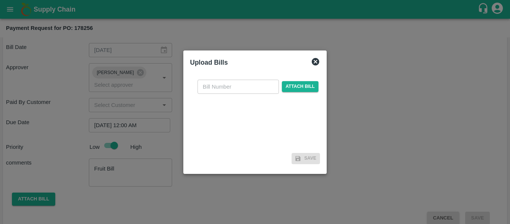
click at [290, 92] on div "​ Attach bill" at bounding box center [258, 86] width 124 height 14
click at [290, 88] on span "Attach bill" at bounding box center [300, 86] width 37 height 11
click at [0, 0] on input "Attach bill" at bounding box center [0, 0] width 0 height 0
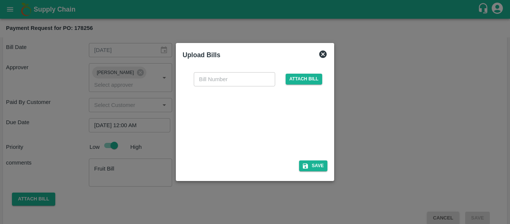
click at [276, 132] on div at bounding box center [253, 121] width 112 height 40
click at [220, 82] on input "text" at bounding box center [234, 79] width 81 height 14
type input "SE/25-26/1566"
click at [318, 164] on button "Save" at bounding box center [313, 165] width 28 height 11
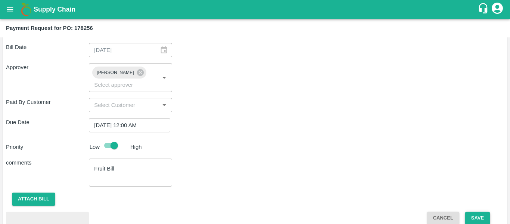
click at [468, 211] on button "Save" at bounding box center [477, 217] width 25 height 13
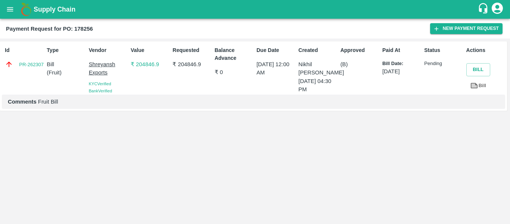
click at [13, 7] on icon "open drawer" at bounding box center [10, 9] width 8 height 8
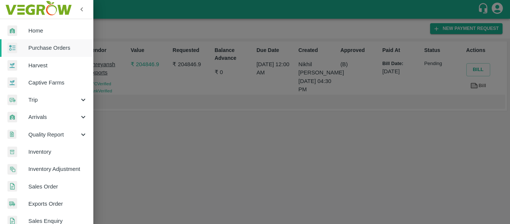
click at [44, 47] on span "Purchase Orders" at bounding box center [57, 48] width 59 height 8
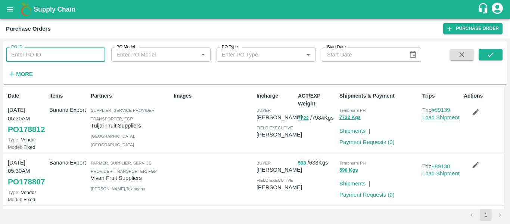
click at [57, 54] on input "PO ID" at bounding box center [55, 54] width 99 height 14
paste input "178255"
type input "178255"
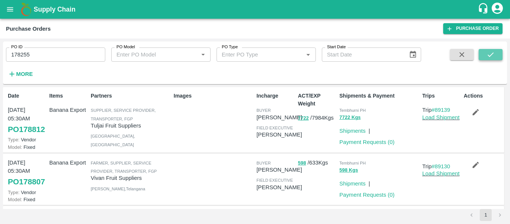
click at [490, 52] on icon "submit" at bounding box center [490, 54] width 8 height 8
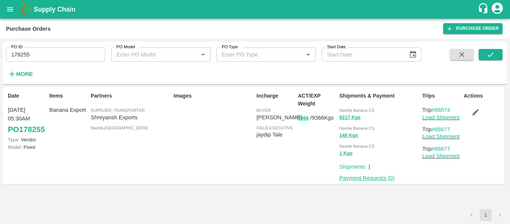
click at [359, 179] on link "Payment Requests ( 0 )" at bounding box center [366, 178] width 55 height 6
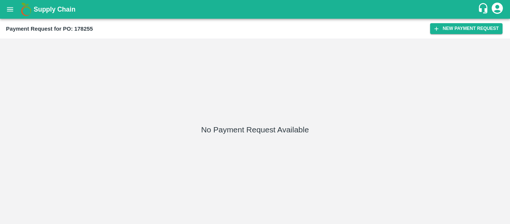
click at [450, 34] on div "Payment Request for PO: 178255 New Payment Request" at bounding box center [255, 29] width 510 height 20
drag, startPoint x: 450, startPoint y: 34, endPoint x: 453, endPoint y: 32, distance: 4.0
click at [453, 32] on button "New Payment Request" at bounding box center [466, 28] width 72 height 11
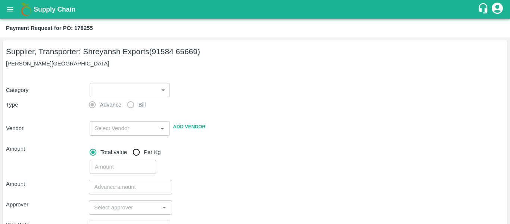
click at [146, 95] on body "Supply Chain Payment Request for PO: 178255 Supplier, Transporter: [PERSON_NAME…" at bounding box center [255, 112] width 510 height 224
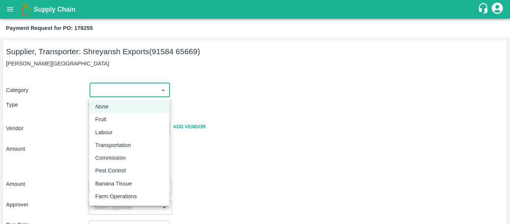
click at [110, 115] on div "Fruit" at bounding box center [129, 119] width 68 height 8
type input "1"
type input "Shreyansh Exports - 91584 65669(Supplier, Transporter)"
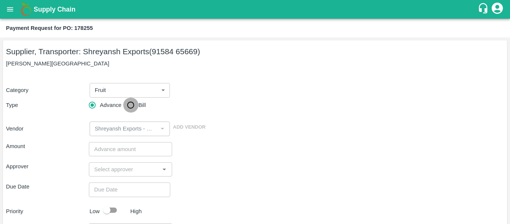
click at [132, 107] on input "Bill" at bounding box center [130, 104] width 15 height 15
radio input "true"
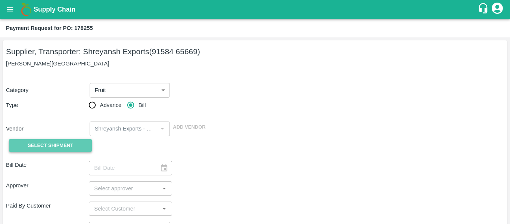
click at [86, 144] on button "Select Shipment" at bounding box center [50, 145] width 83 height 13
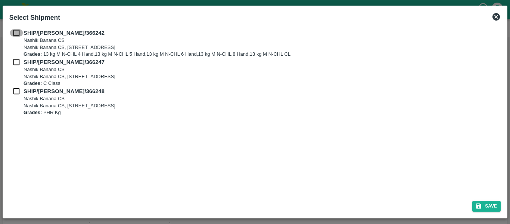
click at [15, 32] on input "checkbox" at bounding box center [16, 33] width 14 height 8
checkbox input "true"
click at [16, 61] on input "checkbox" at bounding box center [16, 62] width 14 height 8
checkbox input "true"
click at [18, 90] on input "checkbox" at bounding box center [16, 91] width 14 height 8
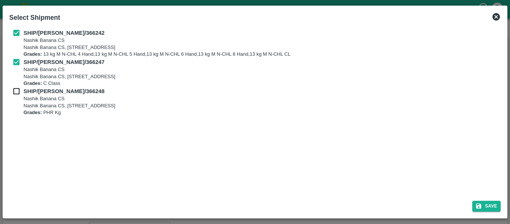
checkbox input "true"
click at [483, 205] on button "Save" at bounding box center [486, 205] width 28 height 11
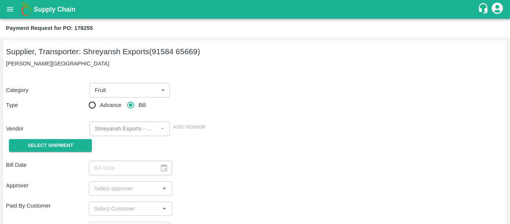
type input "25/09/2025"
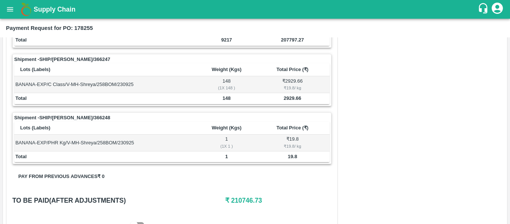
scroll to position [413, 0]
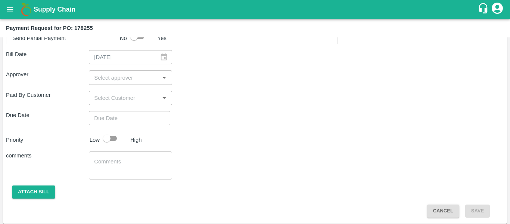
click at [103, 79] on input "input" at bounding box center [124, 77] width 66 height 10
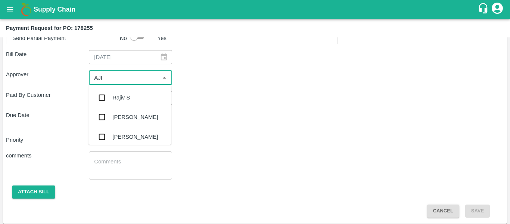
type input "AJIT"
click at [117, 94] on div "[PERSON_NAME]" at bounding box center [135, 97] width 46 height 8
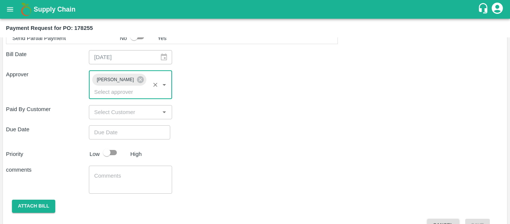
type input "DD/MM/YYYY hh:mm aa"
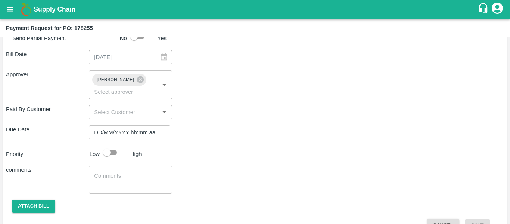
click at [122, 125] on input "DD/MM/YYYY hh:mm aa" at bounding box center [127, 132] width 76 height 14
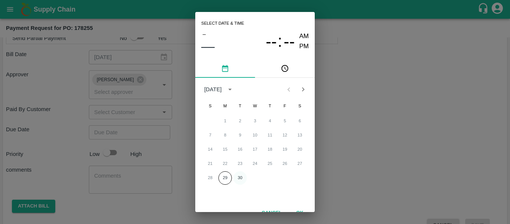
click at [237, 176] on button "30" at bounding box center [239, 177] width 13 height 13
type input "30/09/2025 12:00 AM"
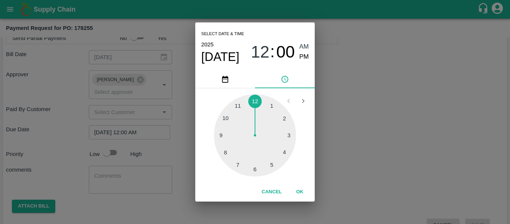
click at [387, 132] on div "Select date & time 2025 Sep 30 12 : 00 AM PM 1 2 3 4 5 6 7 8 9 10 11 12 Cancel …" at bounding box center [255, 112] width 510 height 224
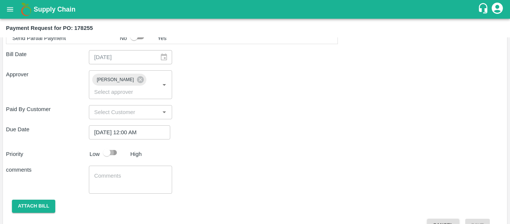
click at [108, 145] on input "checkbox" at bounding box center [106, 152] width 43 height 14
checkbox input "true"
click at [118, 172] on textarea at bounding box center [130, 180] width 72 height 16
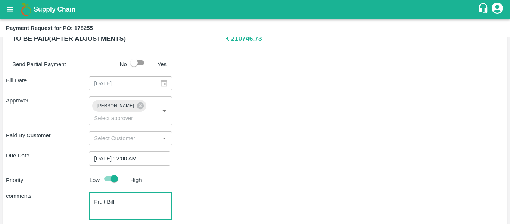
scroll to position [421, 0]
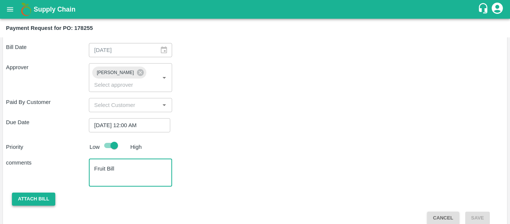
type textarea "Fruit Bill"
click at [35, 192] on button "Attach bill" at bounding box center [33, 198] width 43 height 13
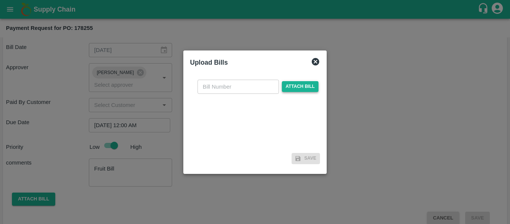
click at [306, 83] on span "Attach bill" at bounding box center [300, 86] width 37 height 11
click at [0, 0] on input "Attach bill" at bounding box center [0, 0] width 0 height 0
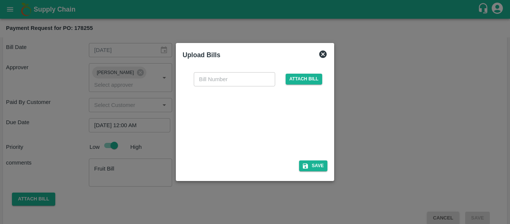
click at [252, 122] on div at bounding box center [253, 121] width 112 height 40
click at [227, 87] on div "​ Attach bill" at bounding box center [254, 111] width 145 height 91
click at [217, 82] on input "text" at bounding box center [234, 79] width 81 height 14
type input "SE/25-26/1567"
click at [318, 161] on button "Save" at bounding box center [313, 165] width 28 height 11
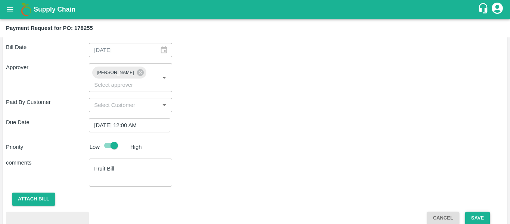
click at [482, 211] on button "Save" at bounding box center [477, 217] width 25 height 13
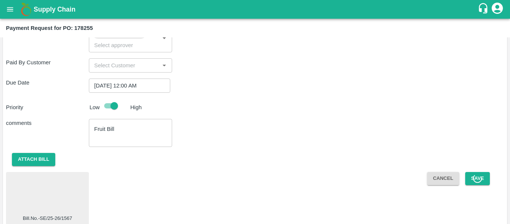
scroll to position [460, 0]
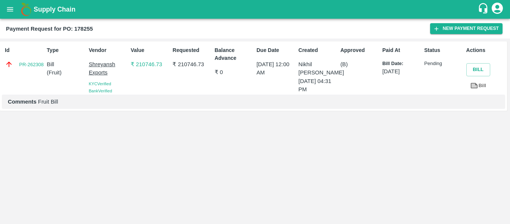
click at [11, 10] on icon "open drawer" at bounding box center [10, 9] width 8 height 8
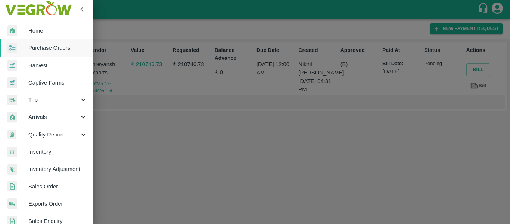
click at [48, 46] on span "Purchase Orders" at bounding box center [57, 48] width 59 height 8
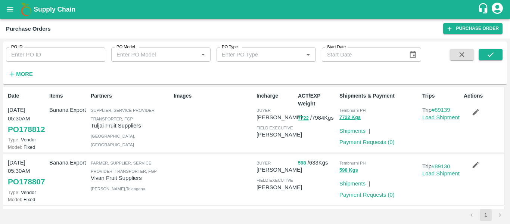
click at [76, 54] on input "PO ID" at bounding box center [55, 54] width 99 height 14
paste input "178257"
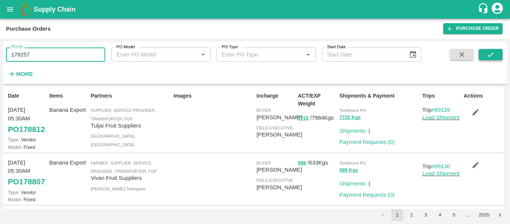
type input "178257"
click at [494, 54] on icon "submit" at bounding box center [490, 54] width 8 height 8
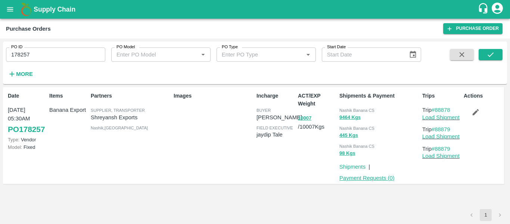
click at [364, 179] on link "Payment Requests ( 0 )" at bounding box center [366, 178] width 55 height 6
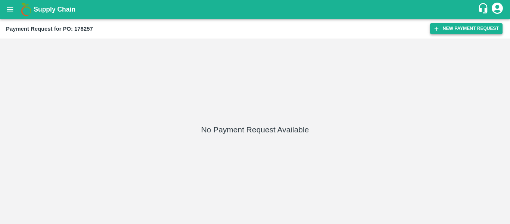
click at [440, 25] on button "New Payment Request" at bounding box center [466, 28] width 72 height 11
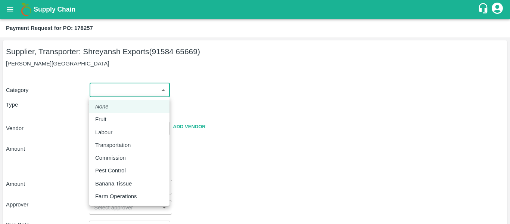
click at [112, 90] on body "Supply Chain Payment Request for PO: 178257 Supplier, Transporter: [PERSON_NAME…" at bounding box center [255, 112] width 510 height 224
click at [115, 118] on div "Fruit" at bounding box center [129, 119] width 68 height 8
type input "1"
type input "Shreyansh Exports - 91584 65669(Supplier, Transporter)"
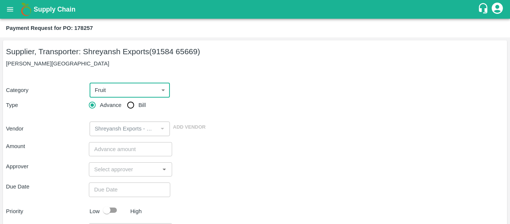
click at [130, 109] on input "Bill" at bounding box center [130, 104] width 15 height 15
radio input "true"
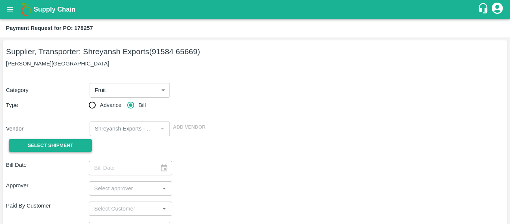
click at [59, 142] on span "Select Shipment" at bounding box center [51, 145] width 46 height 9
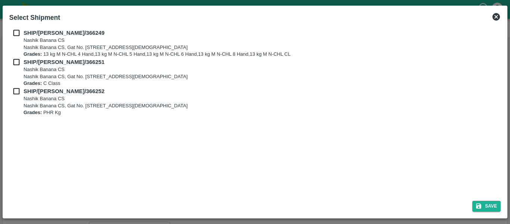
click at [20, 33] on input "checkbox" at bounding box center [16, 33] width 14 height 8
checkbox input "true"
click at [20, 57] on div "SHIP/[PERSON_NAME]/366249 Nashik Banana CS Nashik Banana CS, Gat No. 314/2/1, A…" at bounding box center [254, 43] width 491 height 29
click at [21, 66] on input "checkbox" at bounding box center [16, 62] width 14 height 8
checkbox input "true"
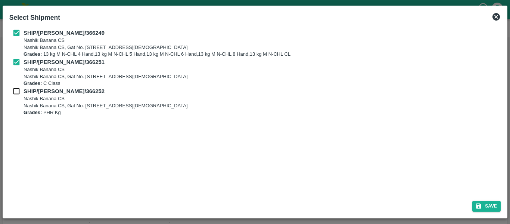
click at [24, 88] on b "SHIP/[PERSON_NAME]/366252" at bounding box center [64, 91] width 81 height 6
checkbox input "true"
click at [494, 201] on button "Save" at bounding box center [486, 205] width 28 height 11
type input "[DATE]"
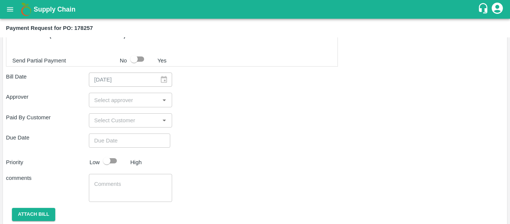
scroll to position [391, 0]
click at [126, 99] on input "input" at bounding box center [124, 99] width 66 height 10
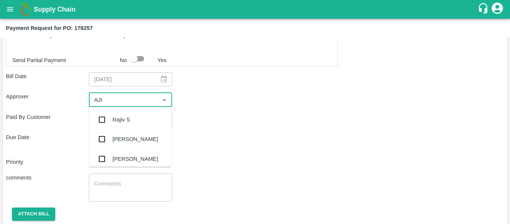
type input "AJIT"
click at [126, 116] on div "[PERSON_NAME]" at bounding box center [135, 119] width 46 height 8
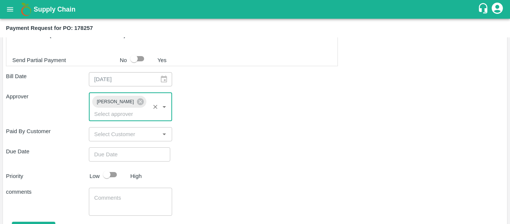
type input "DD/MM/YYYY hh:mm aa"
click at [129, 147] on input "DD/MM/YYYY hh:mm aa" at bounding box center [127, 154] width 76 height 14
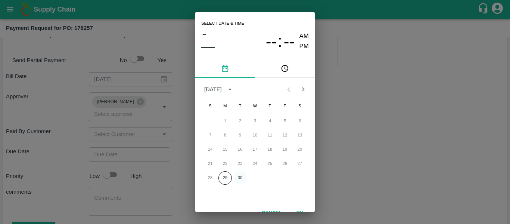
click at [243, 181] on button "30" at bounding box center [239, 177] width 13 height 13
type input "[DATE] 12:00 AM"
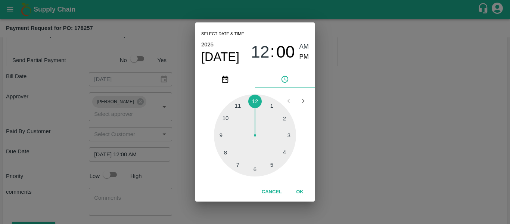
click at [345, 153] on div "Select date & time [DATE] 12 : 00 AM PM 1 2 3 4 5 6 7 8 9 10 11 12 Cancel OK" at bounding box center [255, 112] width 510 height 224
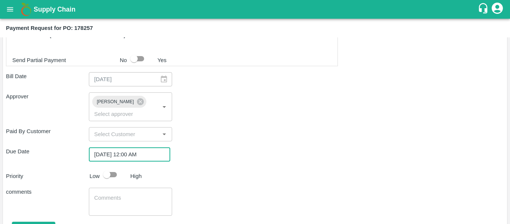
click at [110, 168] on input "checkbox" at bounding box center [106, 174] width 43 height 14
checkbox input "true"
click at [115, 194] on textarea at bounding box center [130, 202] width 72 height 16
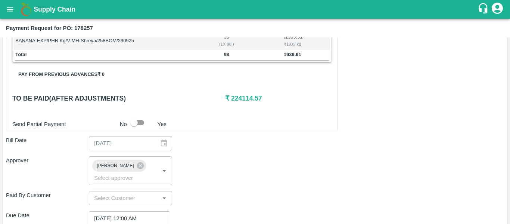
scroll to position [421, 0]
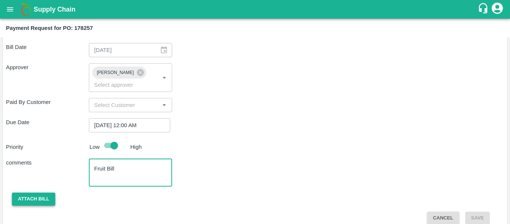
type textarea "Fruit Bill"
click at [44, 192] on button "Attach bill" at bounding box center [33, 198] width 43 height 13
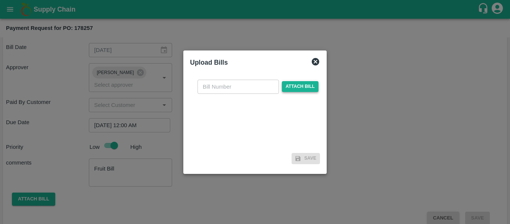
click at [287, 86] on span "Attach bill" at bounding box center [300, 86] width 37 height 11
click at [0, 0] on input "Attach bill" at bounding box center [0, 0] width 0 height 0
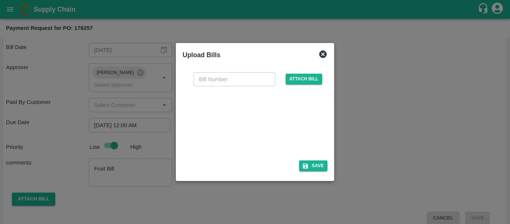
click at [245, 129] on div at bounding box center [253, 121] width 112 height 40
click at [202, 76] on input "text" at bounding box center [234, 79] width 81 height 14
type input "SE/25-26/1568"
click at [312, 168] on button "Save" at bounding box center [313, 165] width 28 height 11
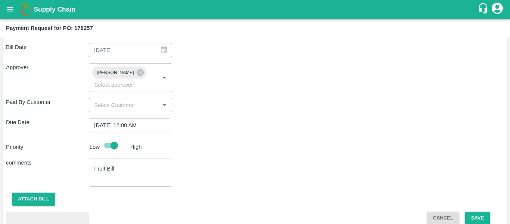
click at [472, 211] on button "Save" at bounding box center [477, 217] width 25 height 13
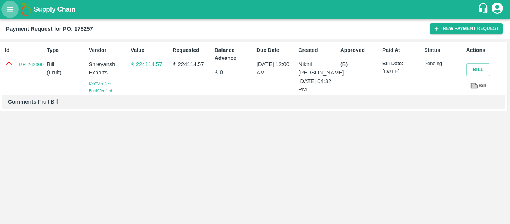
click at [11, 10] on icon "open drawer" at bounding box center [10, 9] width 8 height 8
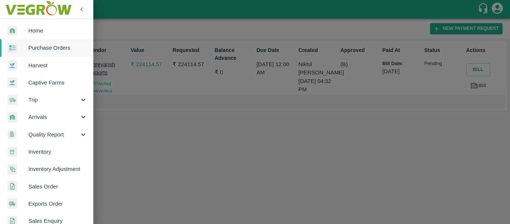
click at [59, 51] on span "Purchase Orders" at bounding box center [57, 48] width 59 height 8
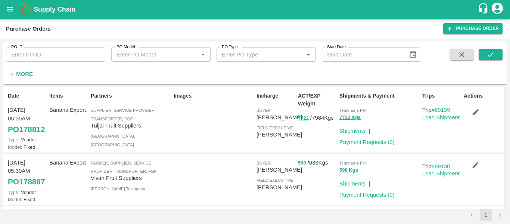
click at [69, 62] on div "PO ID PO ID PO Model PO Model   * PO Type PO Type   * Start Date Start Date More" at bounding box center [210, 60] width 421 height 39
click at [46, 56] on input "PO ID" at bounding box center [55, 54] width 99 height 14
paste input "178259"
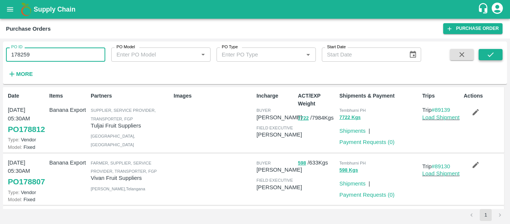
type input "178259"
click at [491, 55] on icon "submit" at bounding box center [490, 54] width 8 height 8
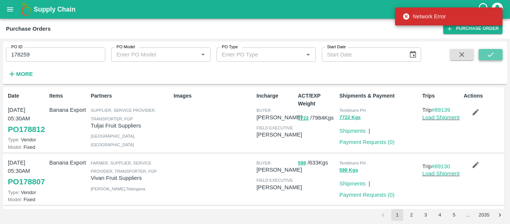
click at [484, 55] on button "submit" at bounding box center [490, 54] width 24 height 11
click at [59, 57] on input "178259" at bounding box center [55, 54] width 99 height 14
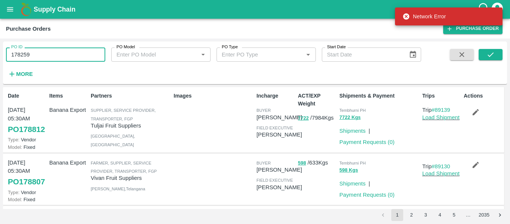
click at [59, 57] on input "178259" at bounding box center [55, 54] width 99 height 14
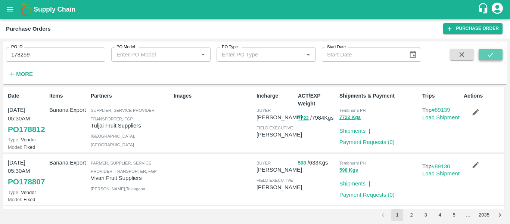
click at [485, 56] on button "submit" at bounding box center [490, 54] width 24 height 11
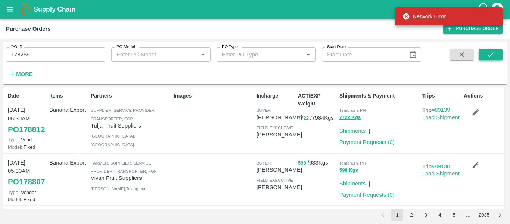
click at [491, 57] on icon "submit" at bounding box center [490, 54] width 8 height 8
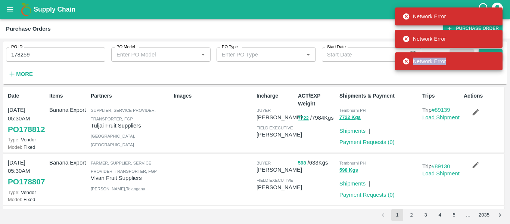
click at [491, 57] on div "Network Error" at bounding box center [448, 61] width 107 height 18
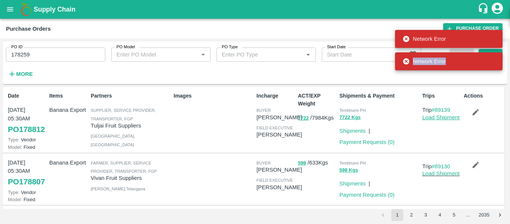
click at [440, 119] on link "Load Shipment" at bounding box center [440, 117] width 37 height 6
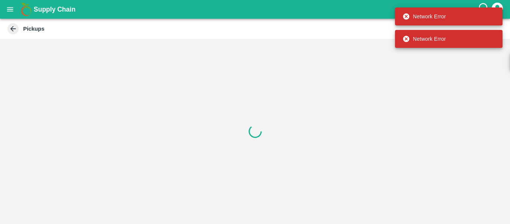
click at [16, 32] on icon at bounding box center [13, 29] width 8 height 8
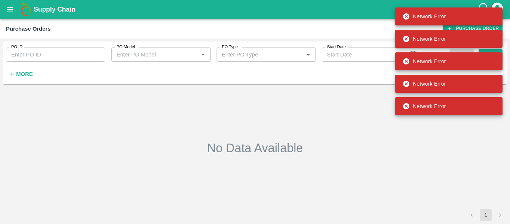
click at [63, 58] on input "PO ID" at bounding box center [55, 54] width 99 height 14
